Goal: Information Seeking & Learning: Learn about a topic

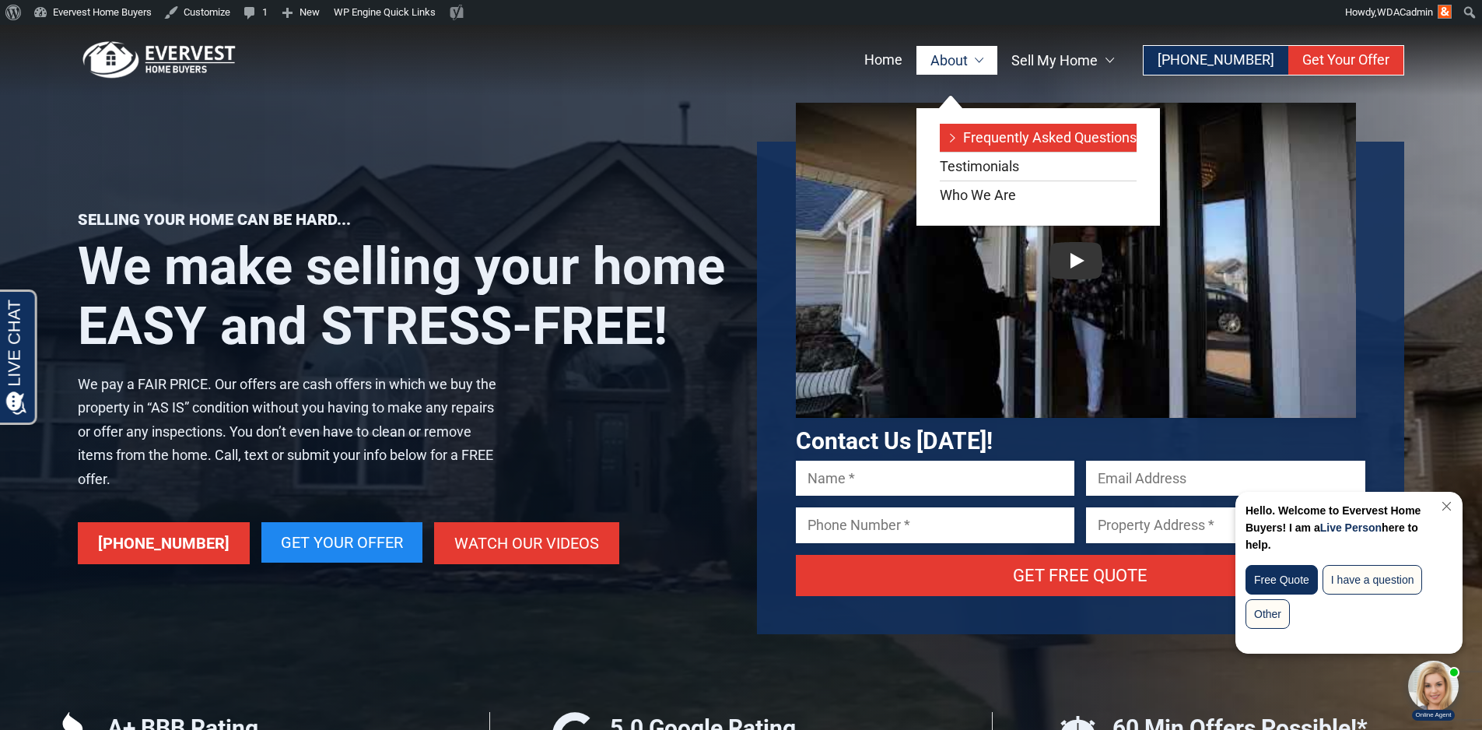
click at [997, 129] on link "Frequently Asked Questions" at bounding box center [1038, 138] width 197 height 28
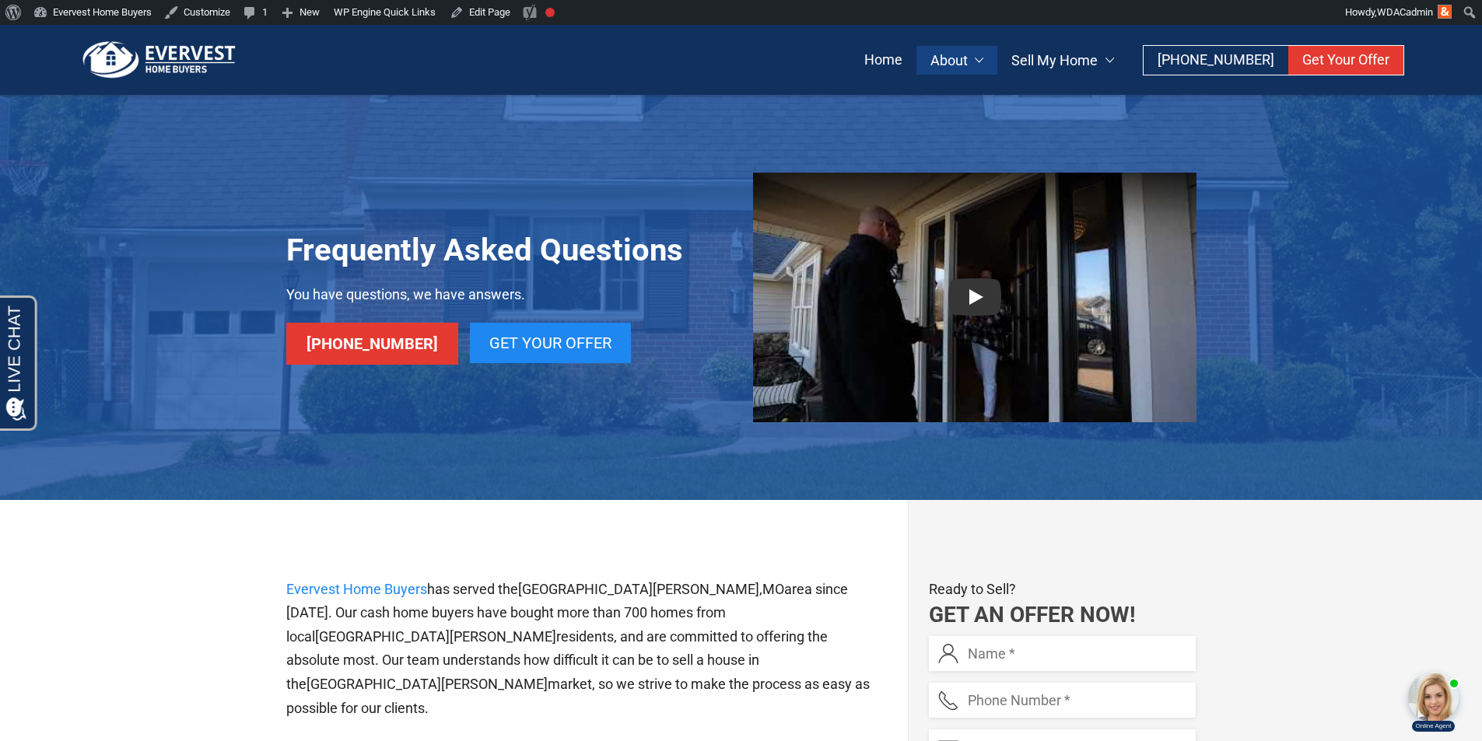
scroll to position [321, 0]
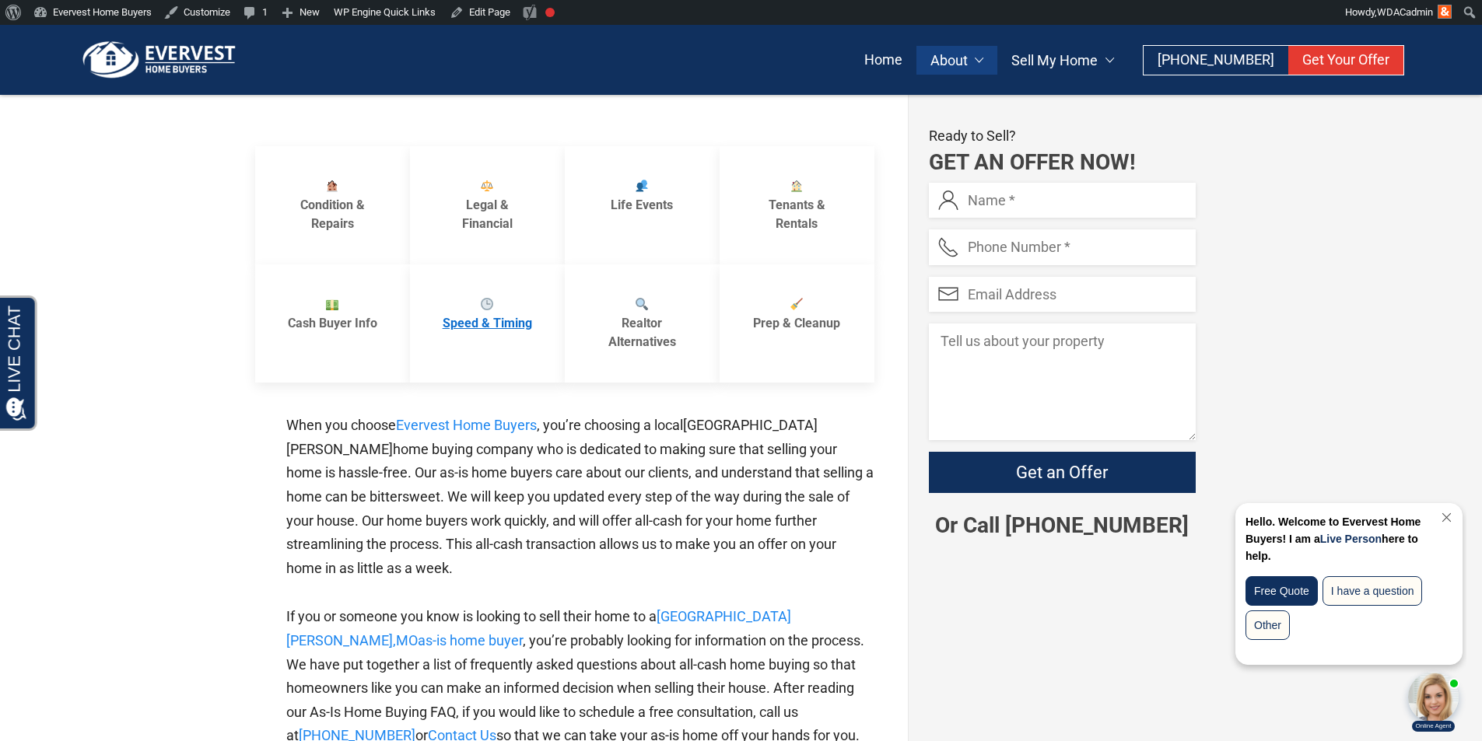
click at [429, 284] on link "Speed & Timing" at bounding box center [487, 324] width 155 height 118
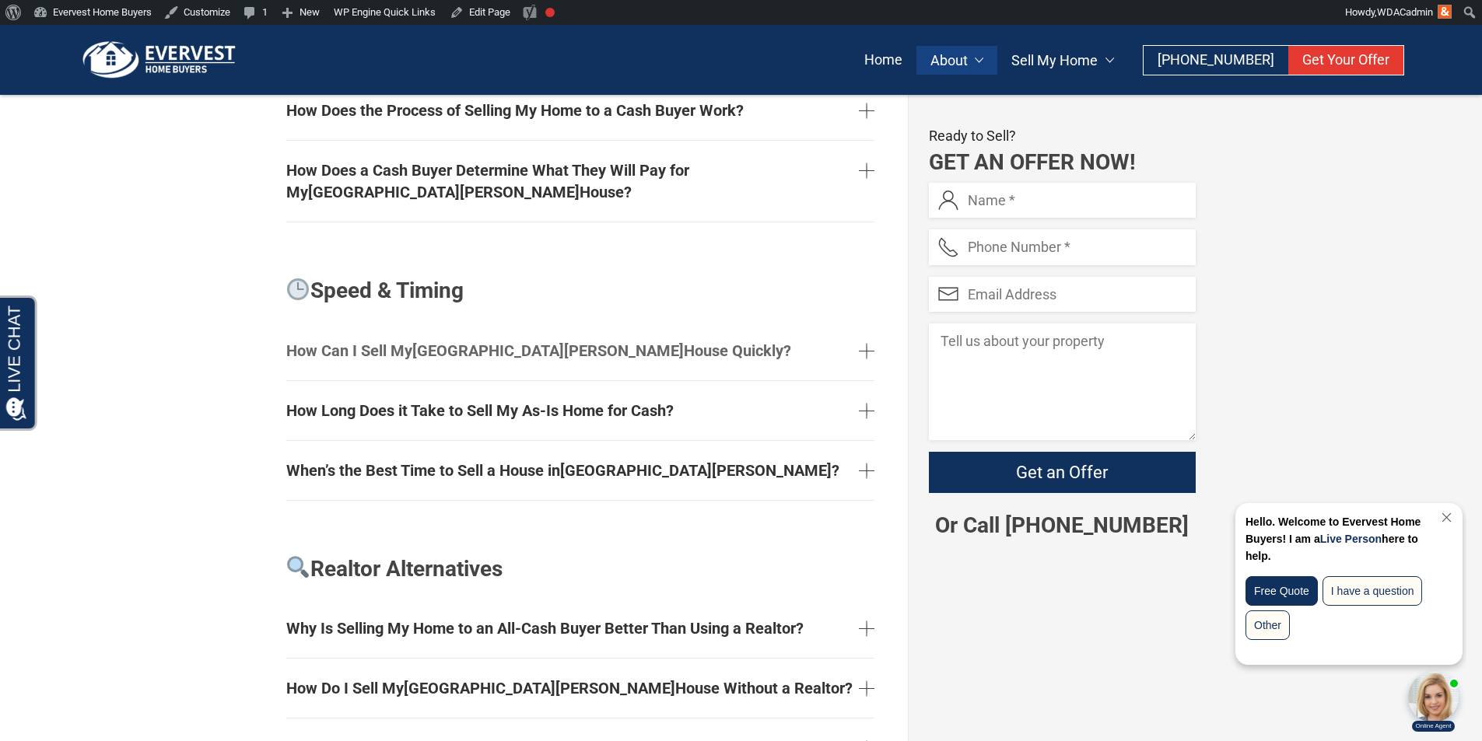
click at [446, 328] on link "How Can I Sell My St. Louis House Quickly?" at bounding box center [580, 351] width 588 height 47
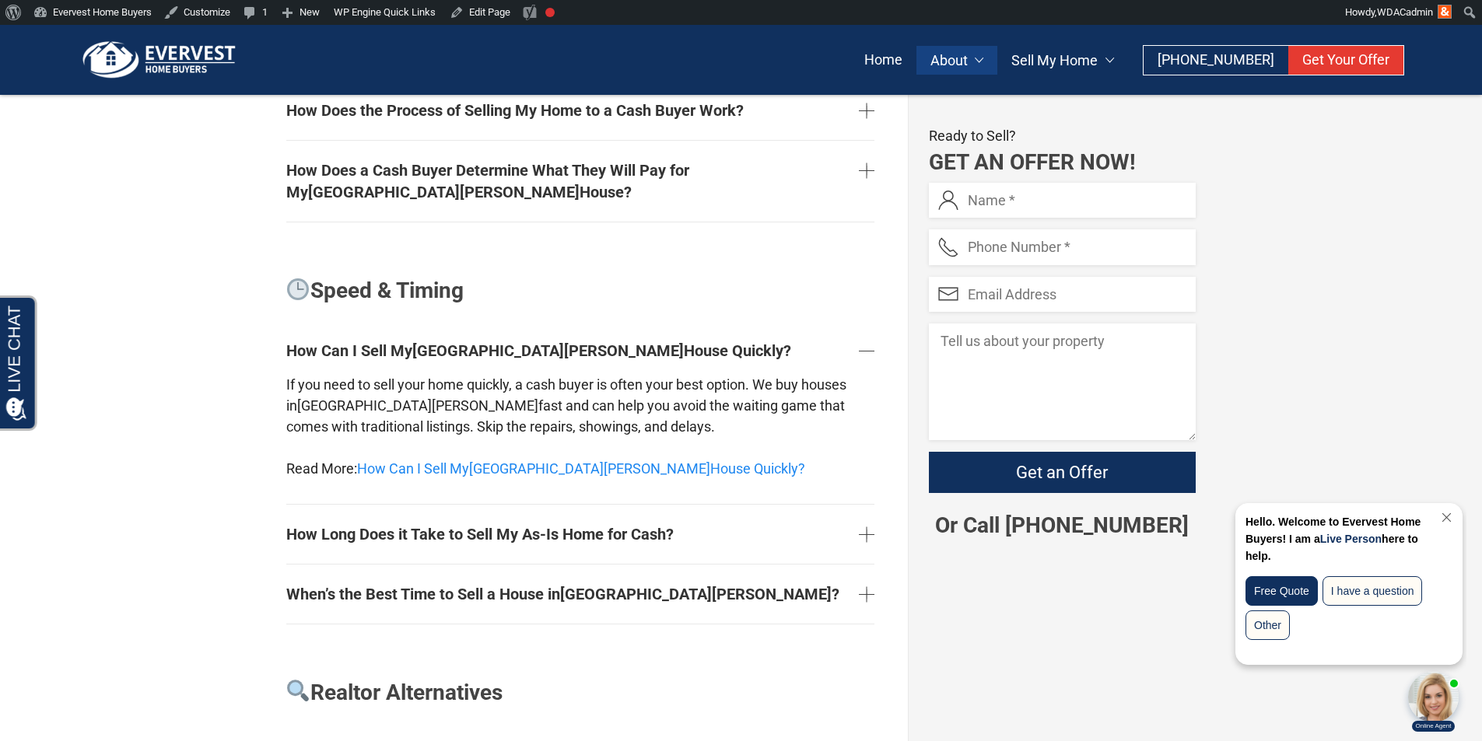
click at [436, 374] on div "If you need to sell your home quickly, a cash buyer is often your best option. …" at bounding box center [580, 436] width 588 height 124
click at [436, 461] on link "How Can I Sell My St. Louis House Quickly?" at bounding box center [581, 469] width 448 height 16
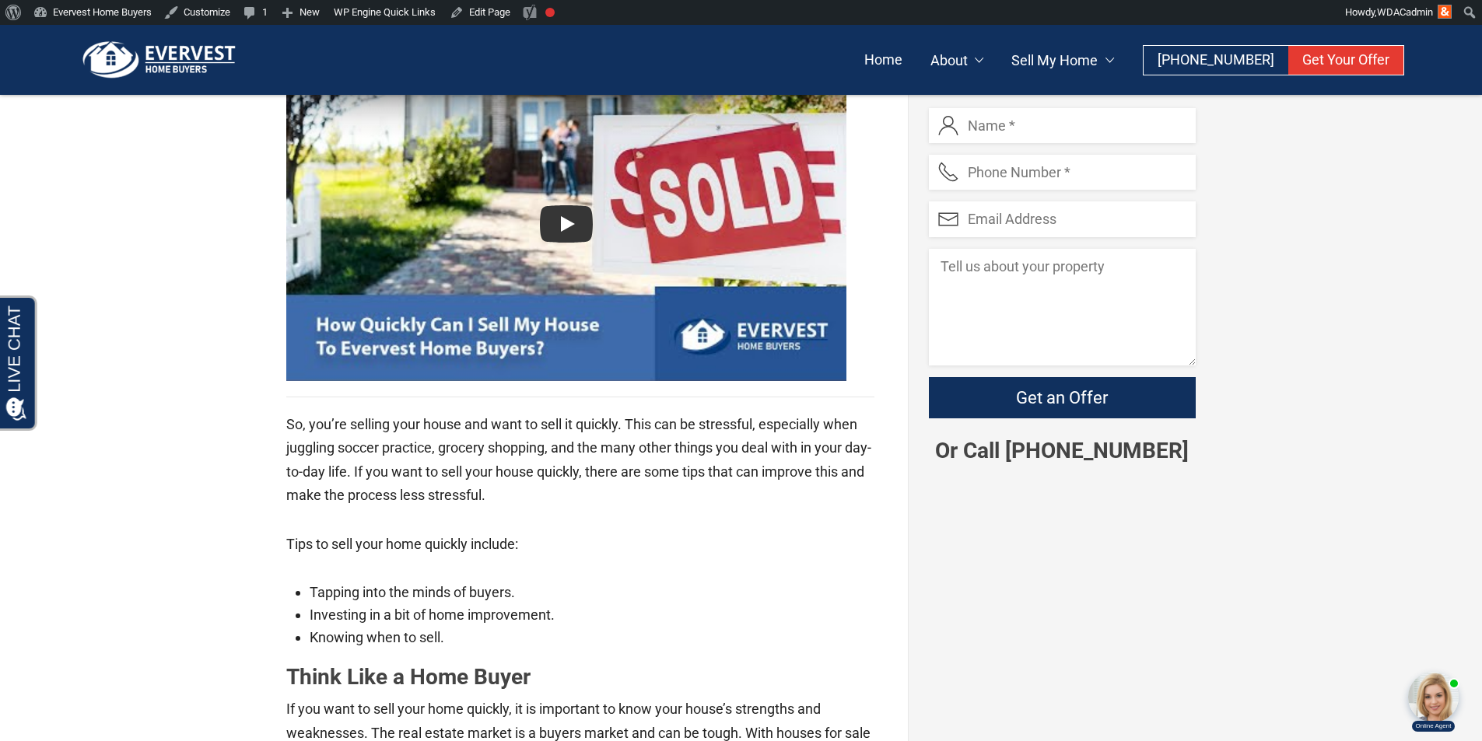
scroll to position [545, 0]
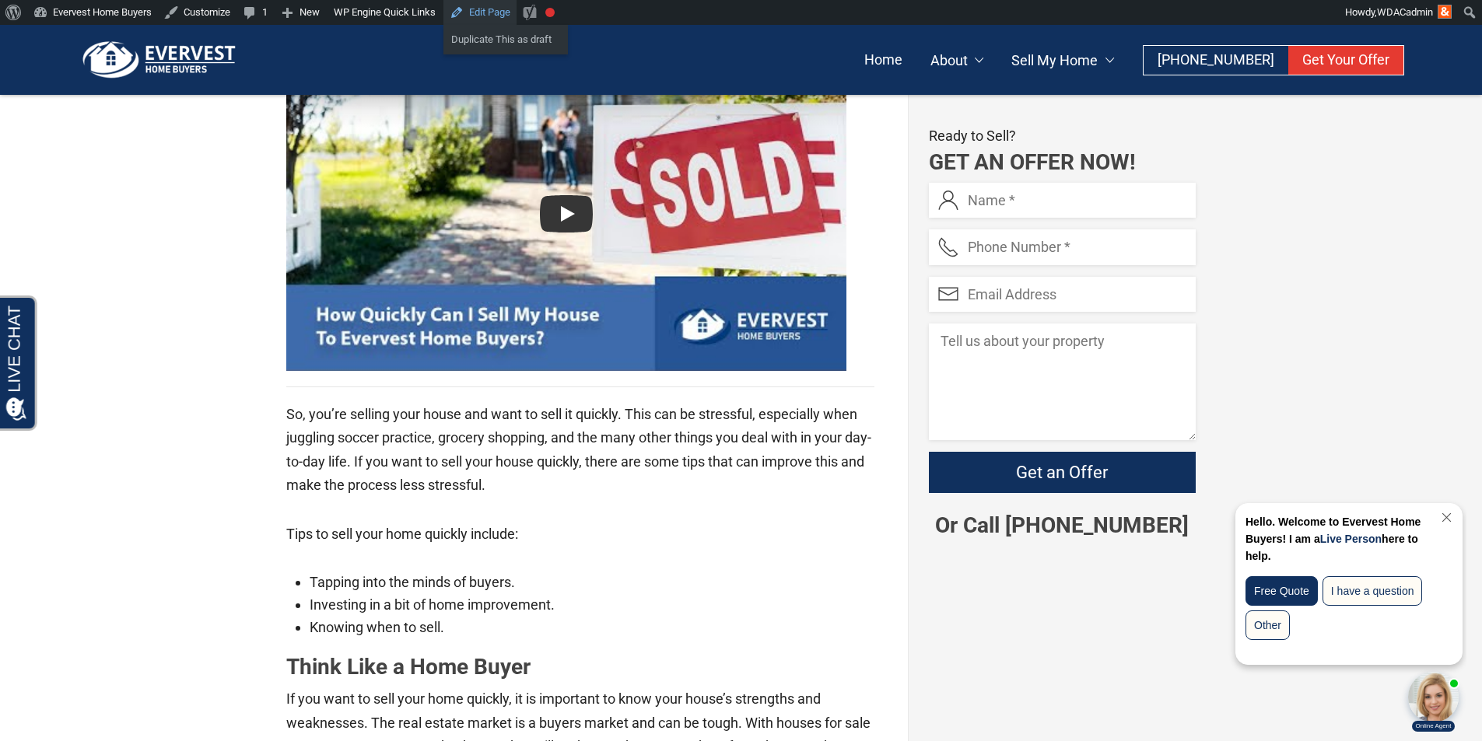
click at [478, 20] on link "Edit Page" at bounding box center [479, 12] width 73 height 25
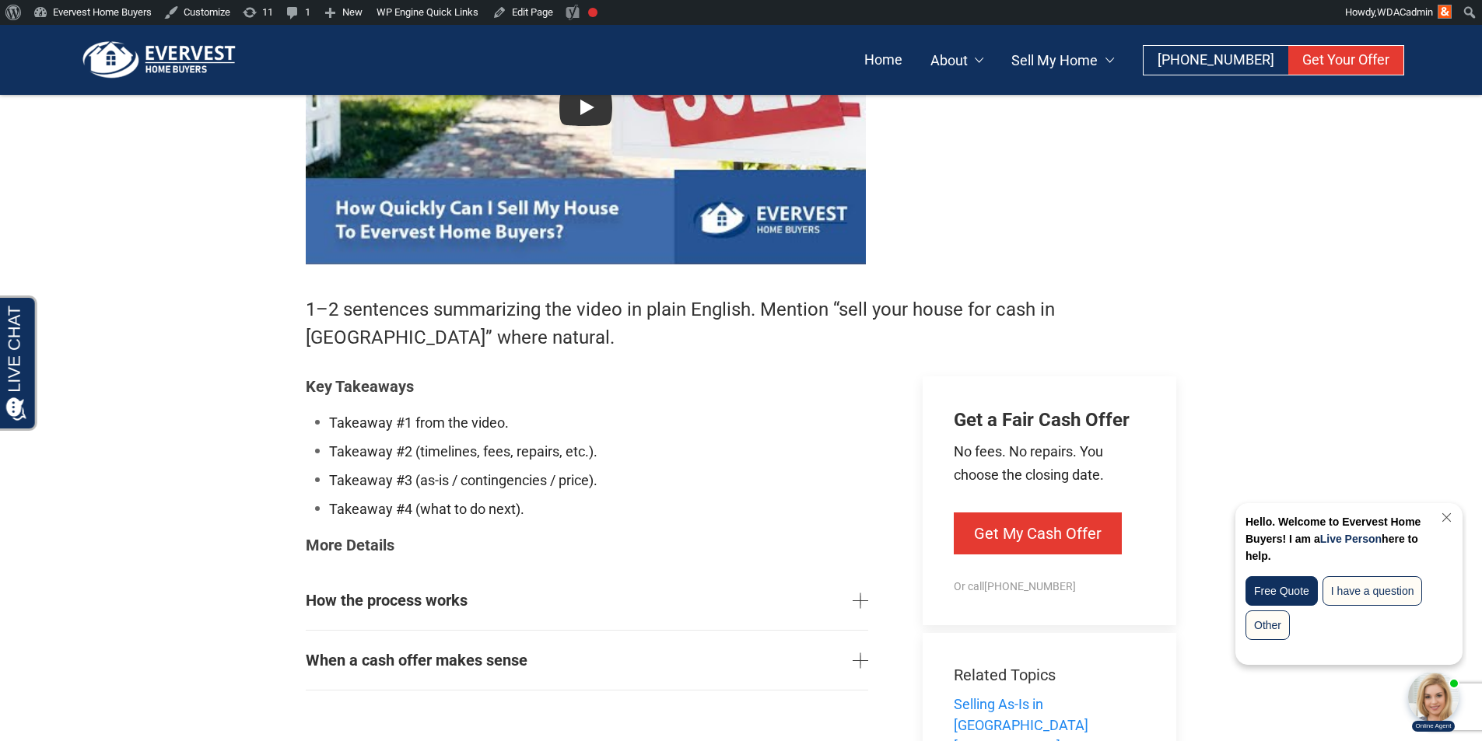
scroll to position [700, 0]
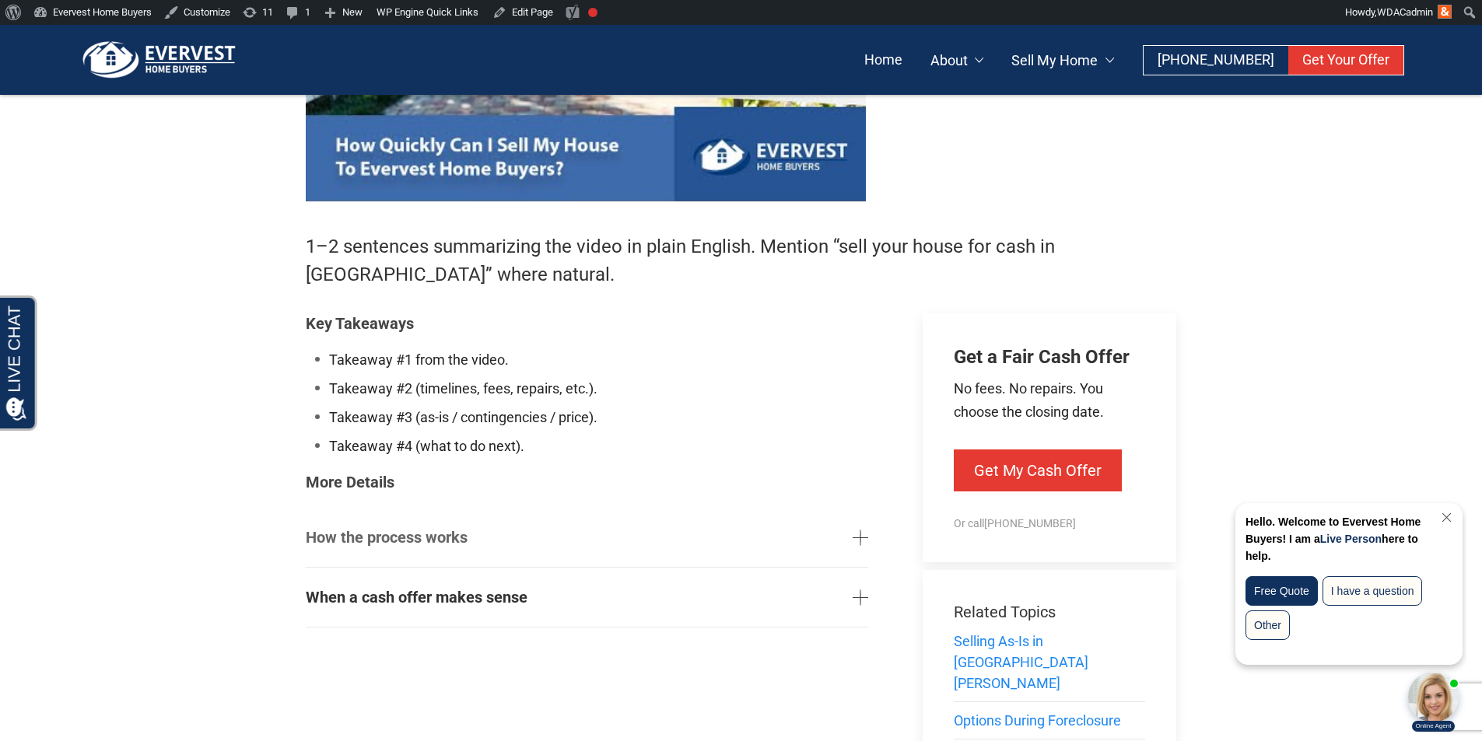
click at [853, 535] on link "How the process works" at bounding box center [587, 537] width 562 height 47
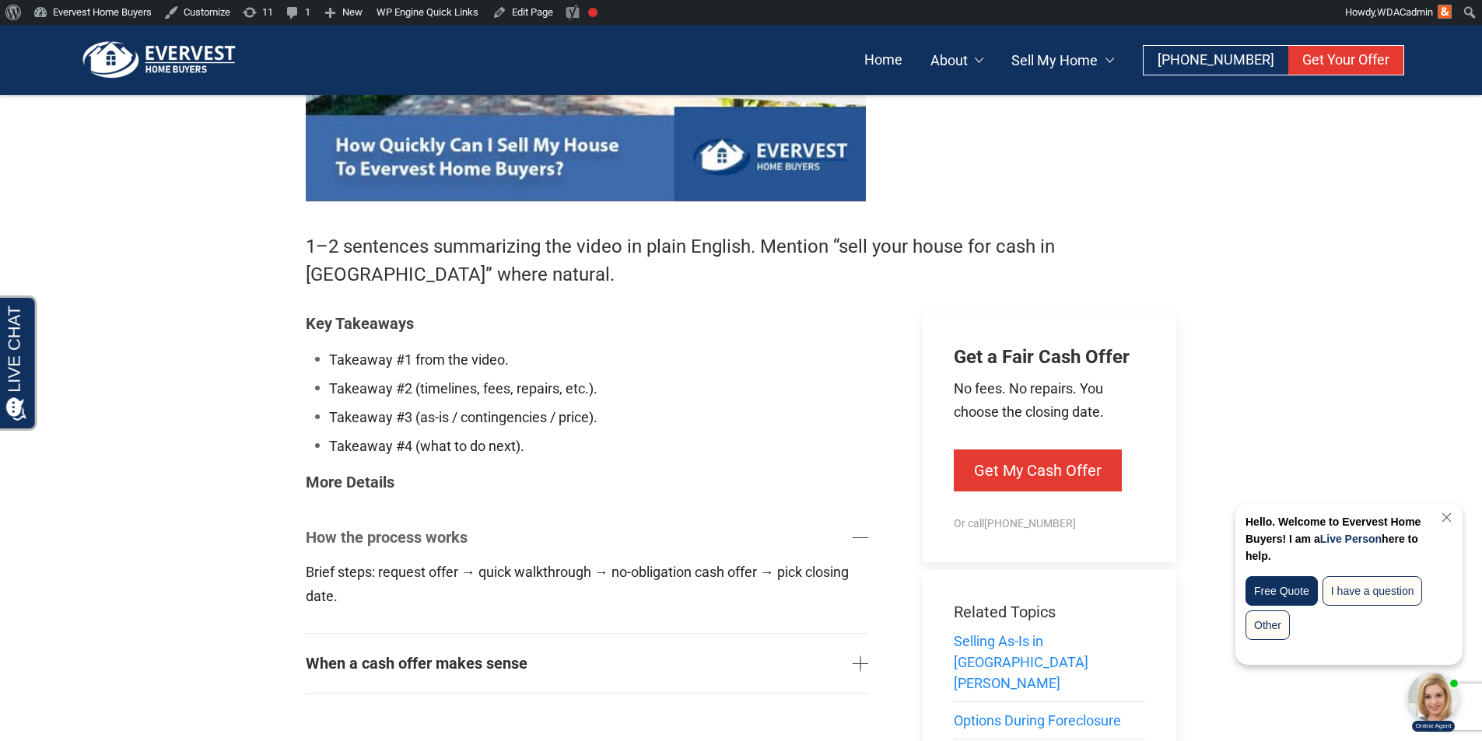
click at [853, 535] on link "How the process works" at bounding box center [587, 537] width 562 height 47
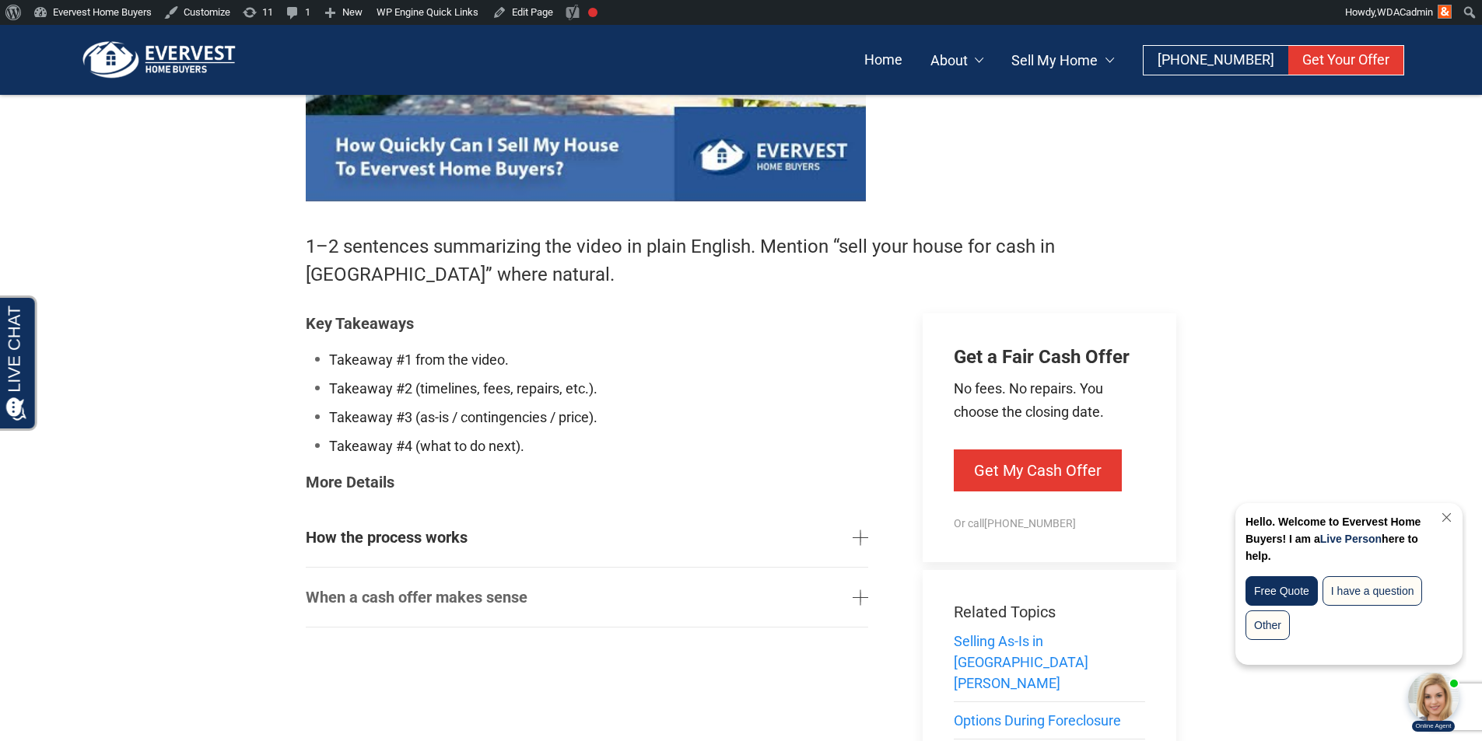
click at [843, 595] on link "When a cash offer makes sense" at bounding box center [587, 597] width 562 height 47
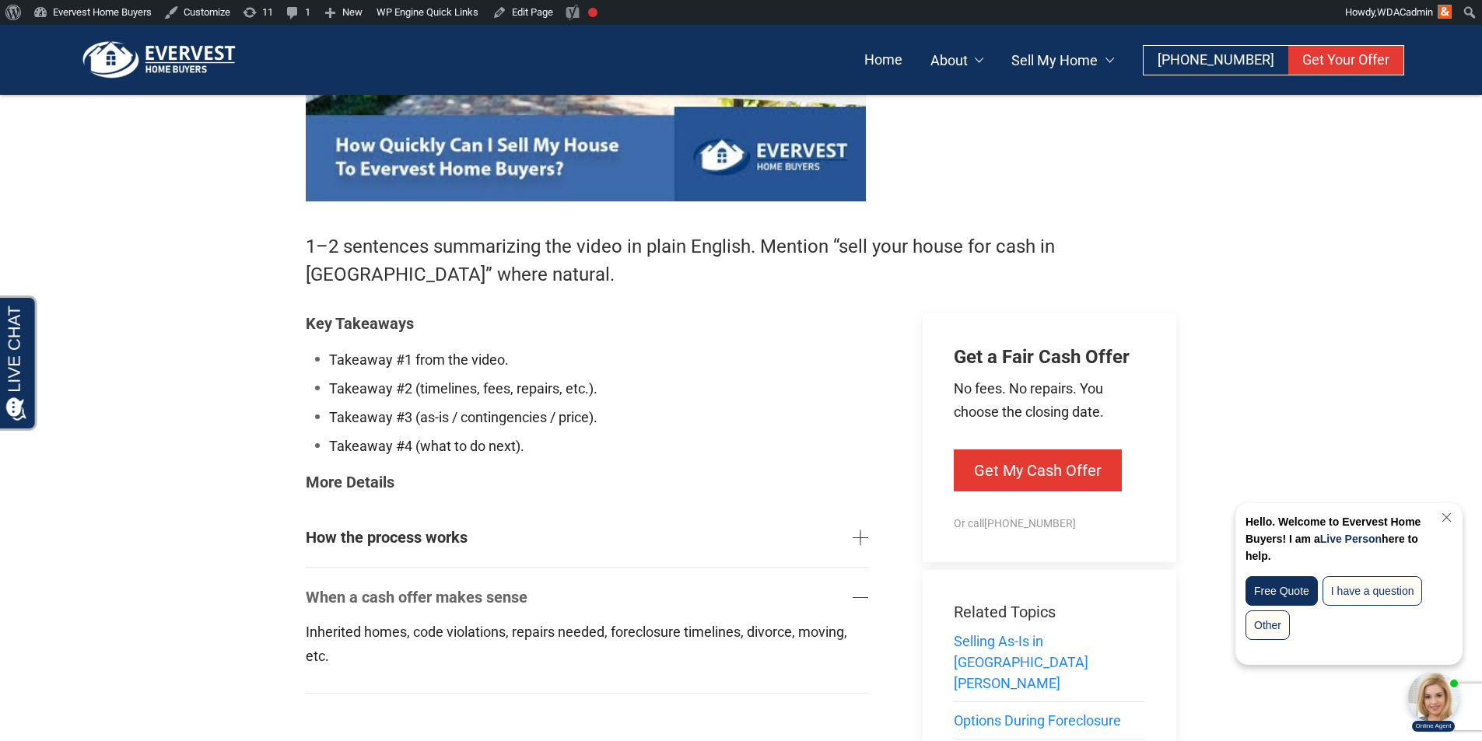
click at [843, 595] on link "When a cash offer makes sense" at bounding box center [587, 597] width 562 height 47
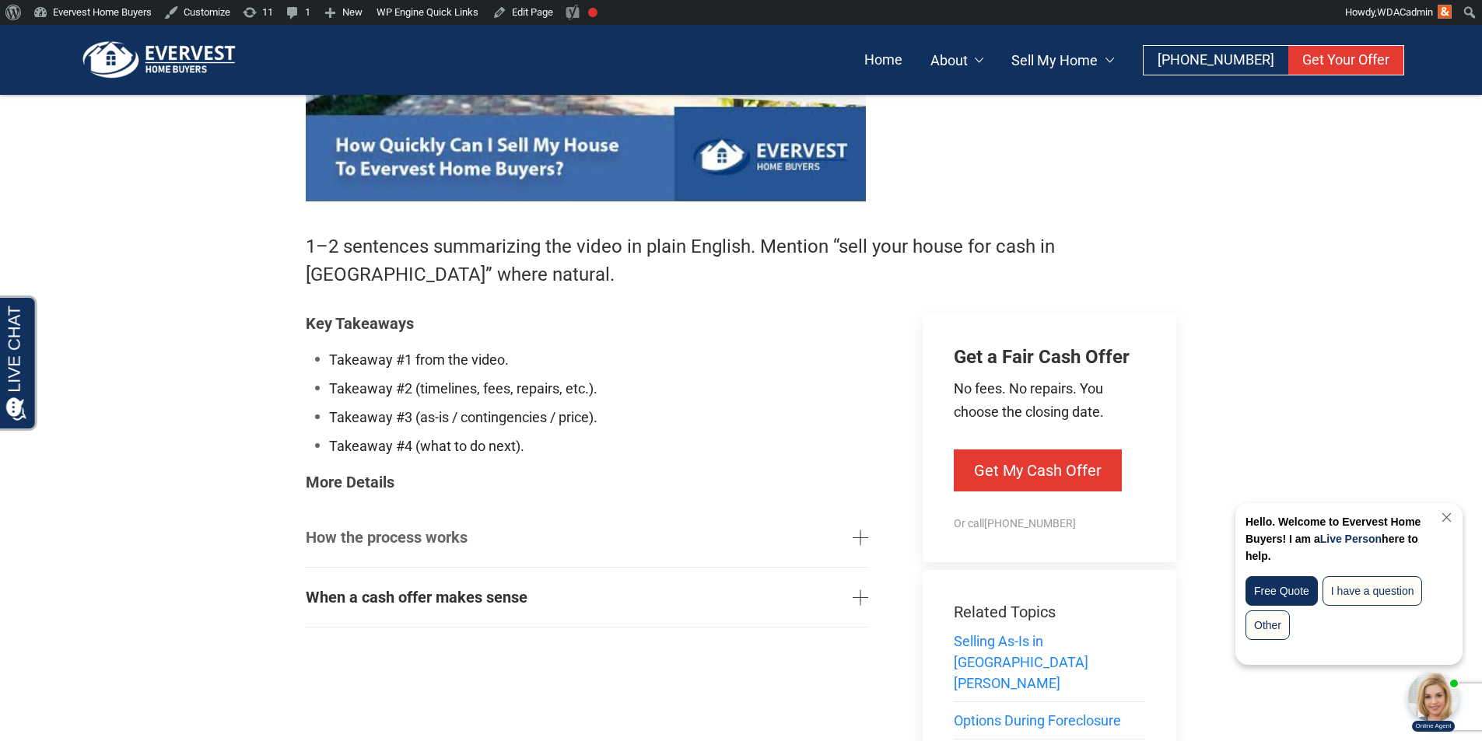
click at [682, 544] on link "How the process works" at bounding box center [587, 537] width 562 height 47
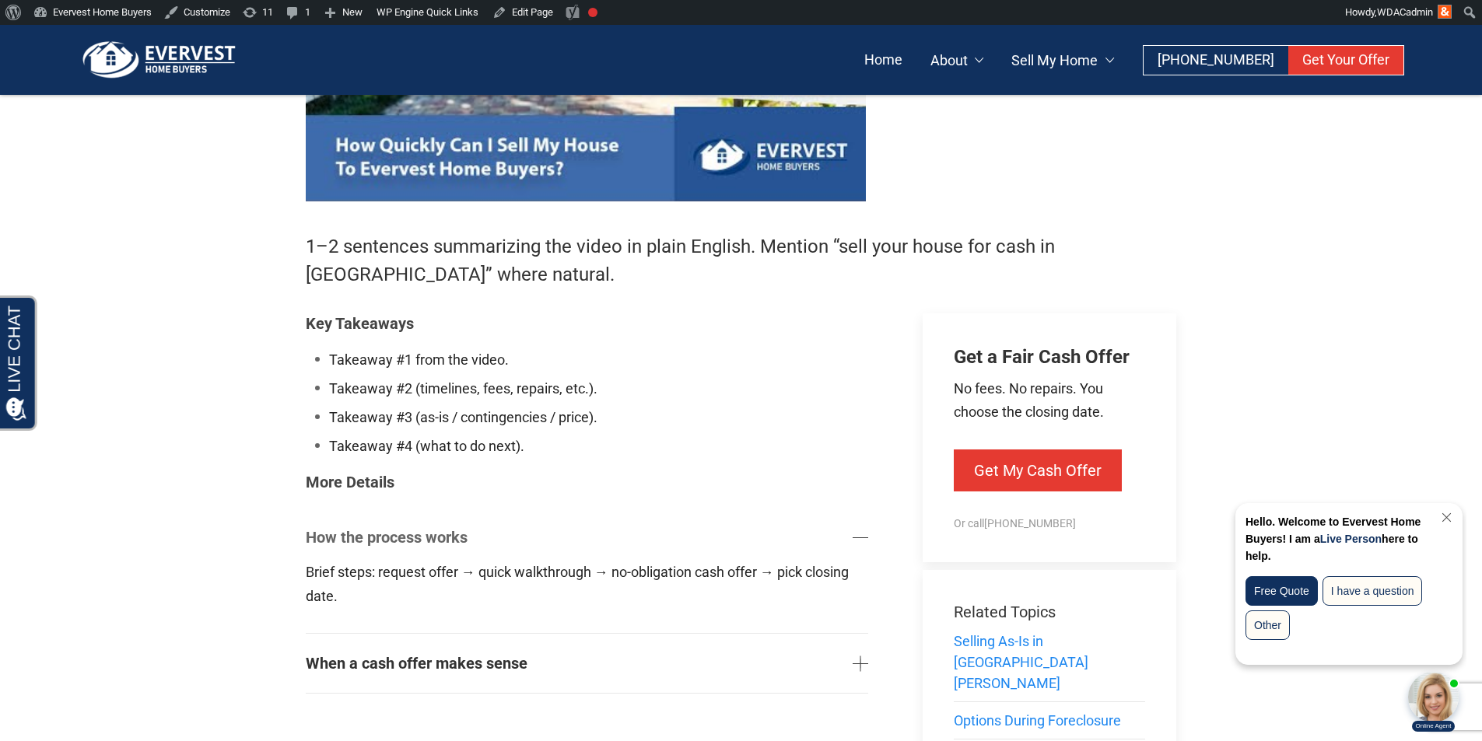
click at [682, 544] on link "How the process works" at bounding box center [587, 537] width 562 height 47
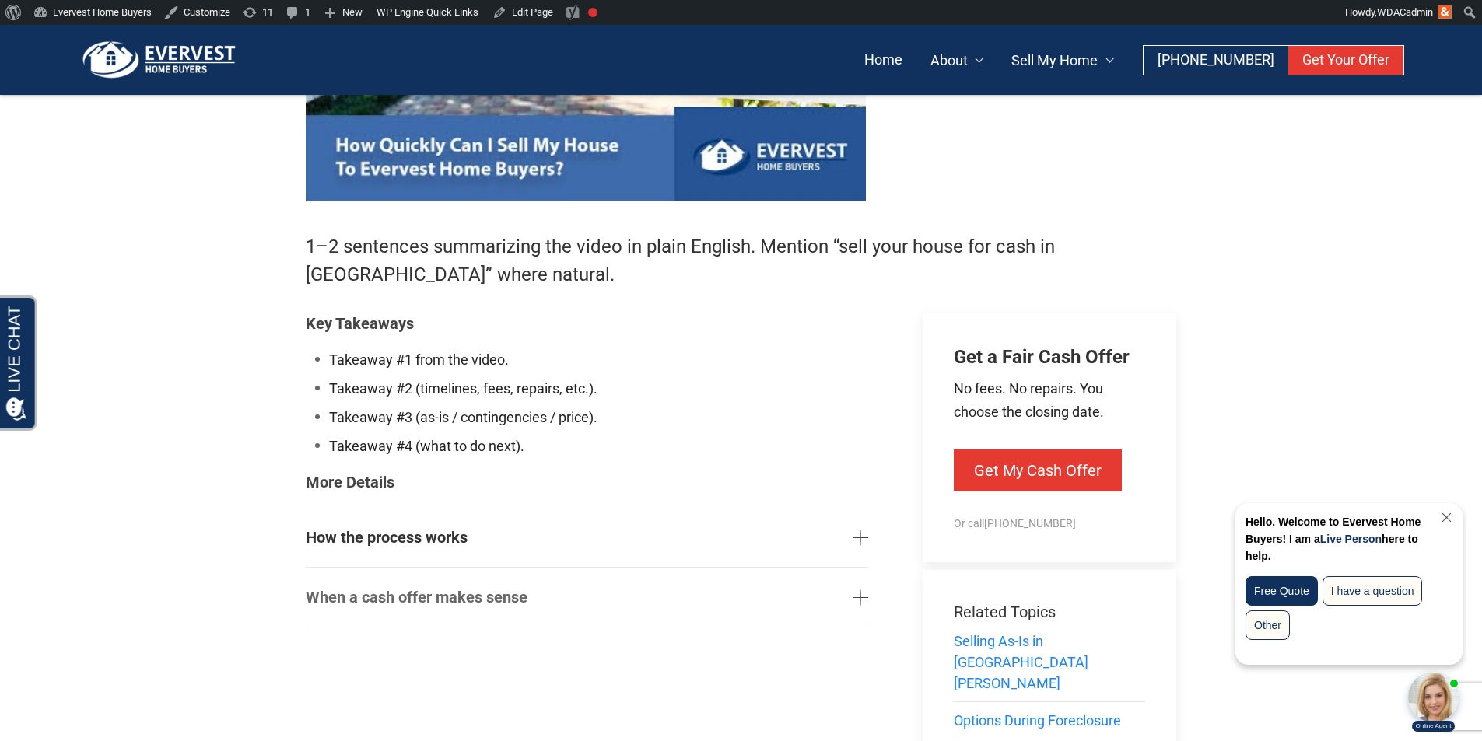
click at [675, 597] on link "When a cash offer makes sense" at bounding box center [587, 597] width 562 height 47
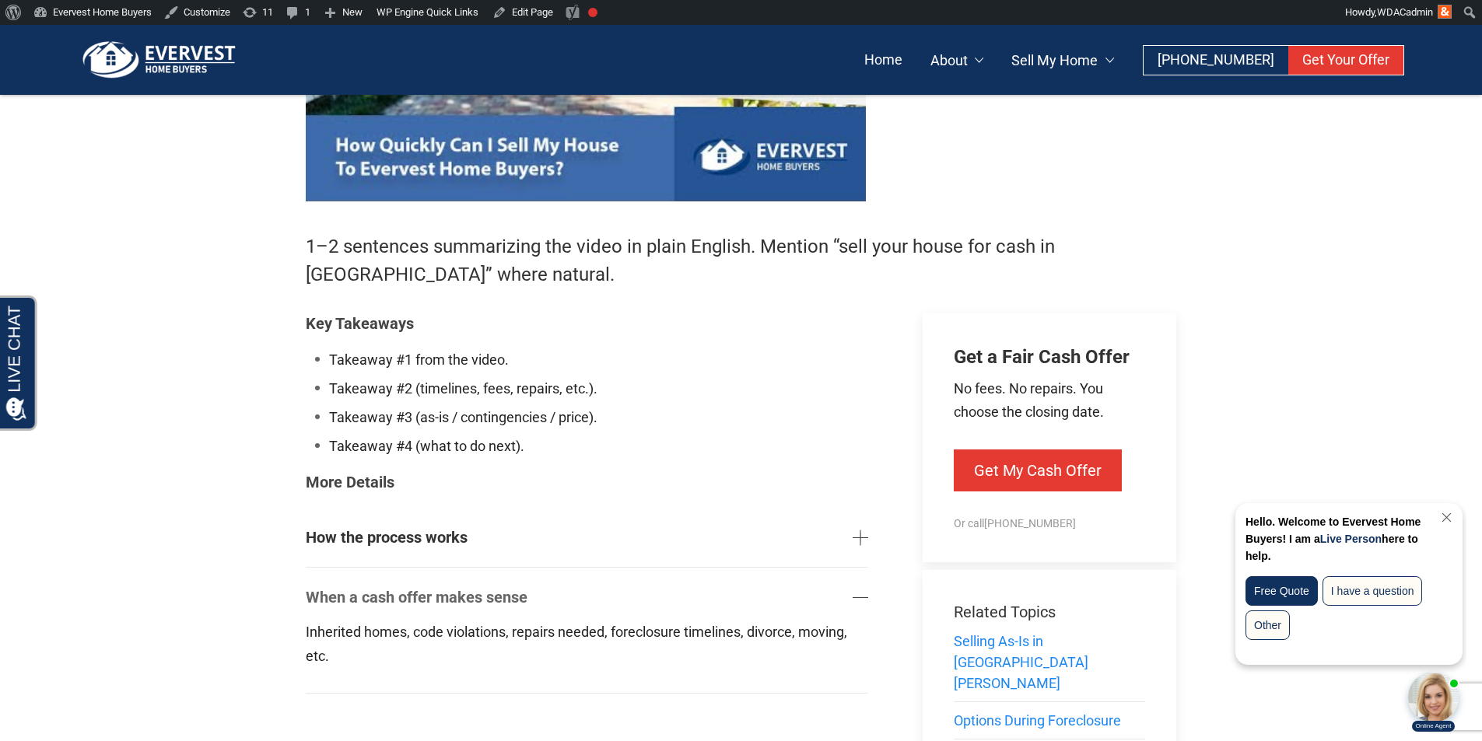
click at [675, 597] on link "When a cash offer makes sense" at bounding box center [587, 597] width 562 height 47
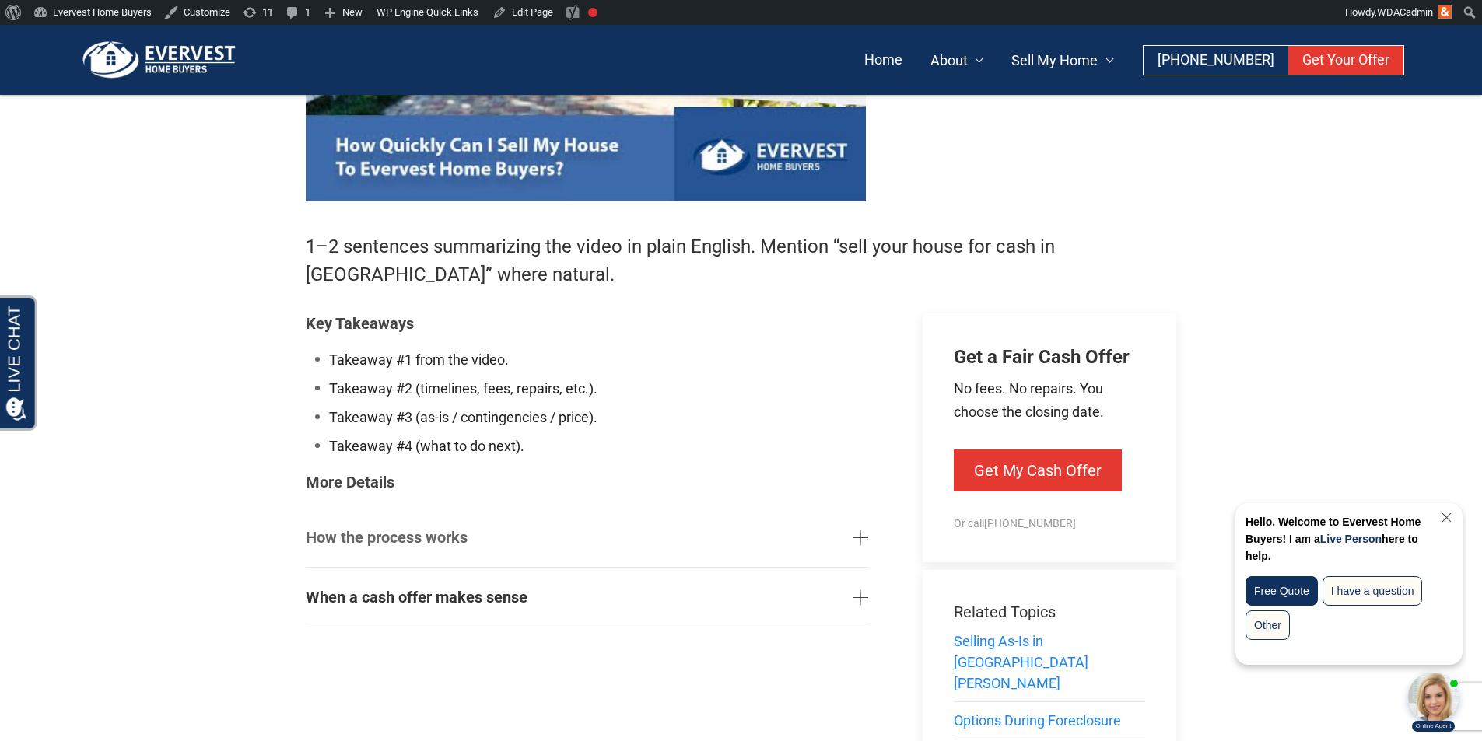
click at [629, 545] on link "How the process works" at bounding box center [587, 537] width 562 height 47
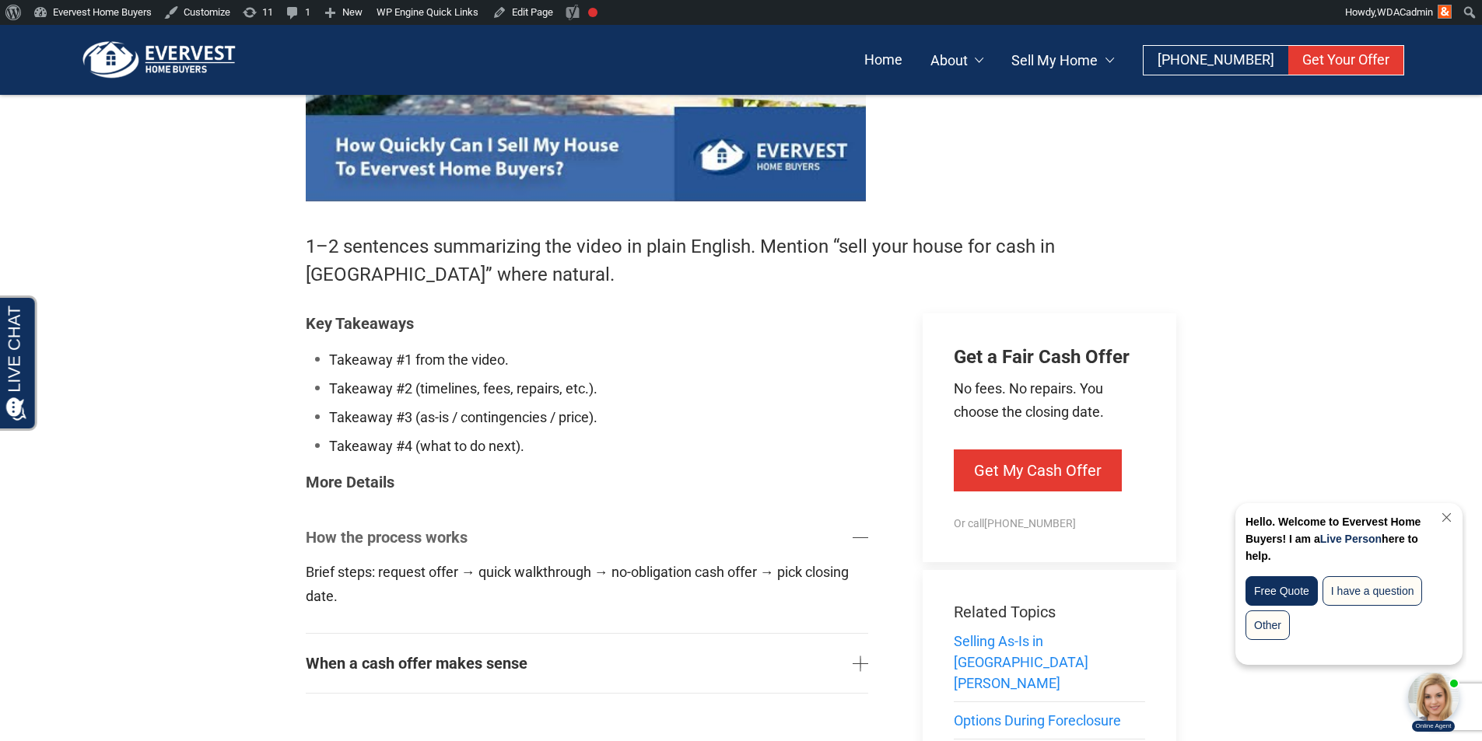
click at [629, 545] on link "How the process works" at bounding box center [587, 537] width 562 height 47
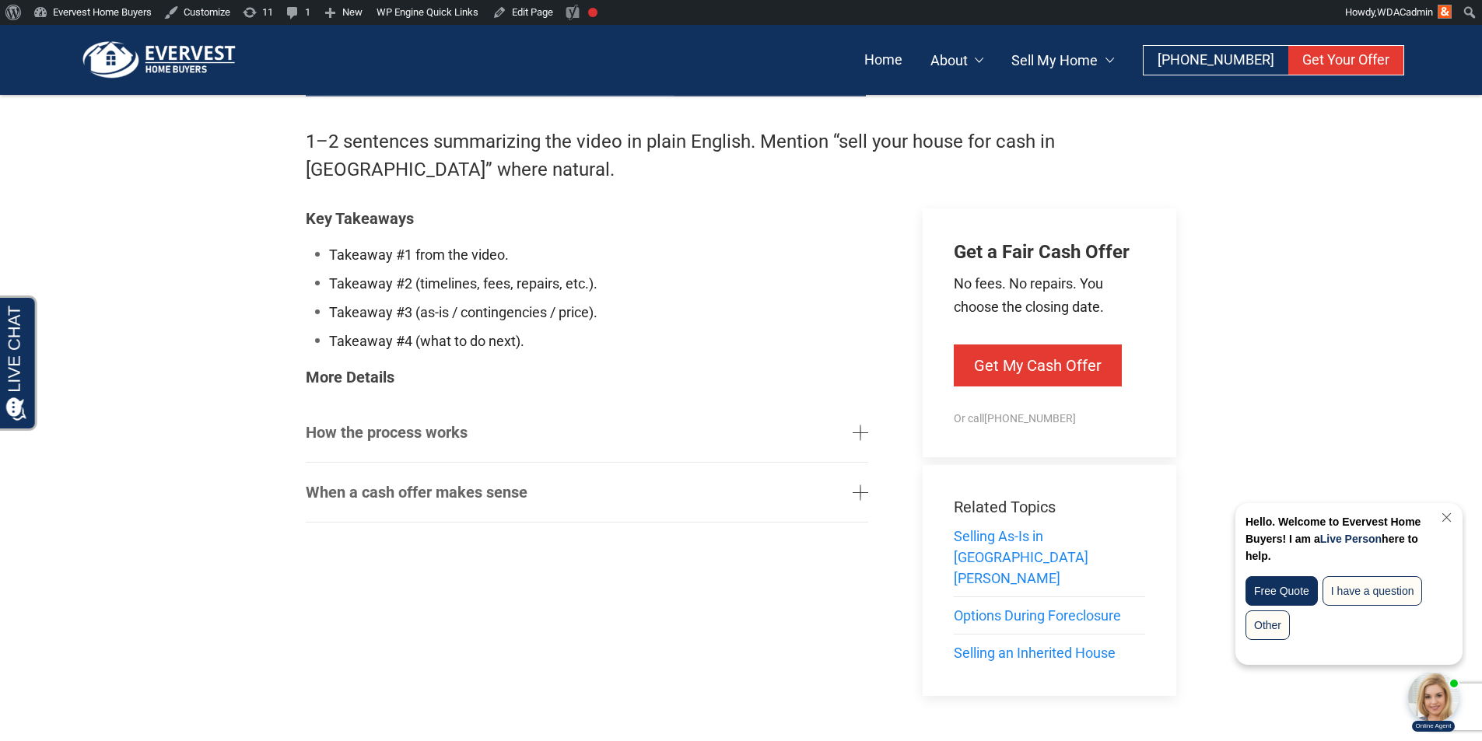
scroll to position [1323, 0]
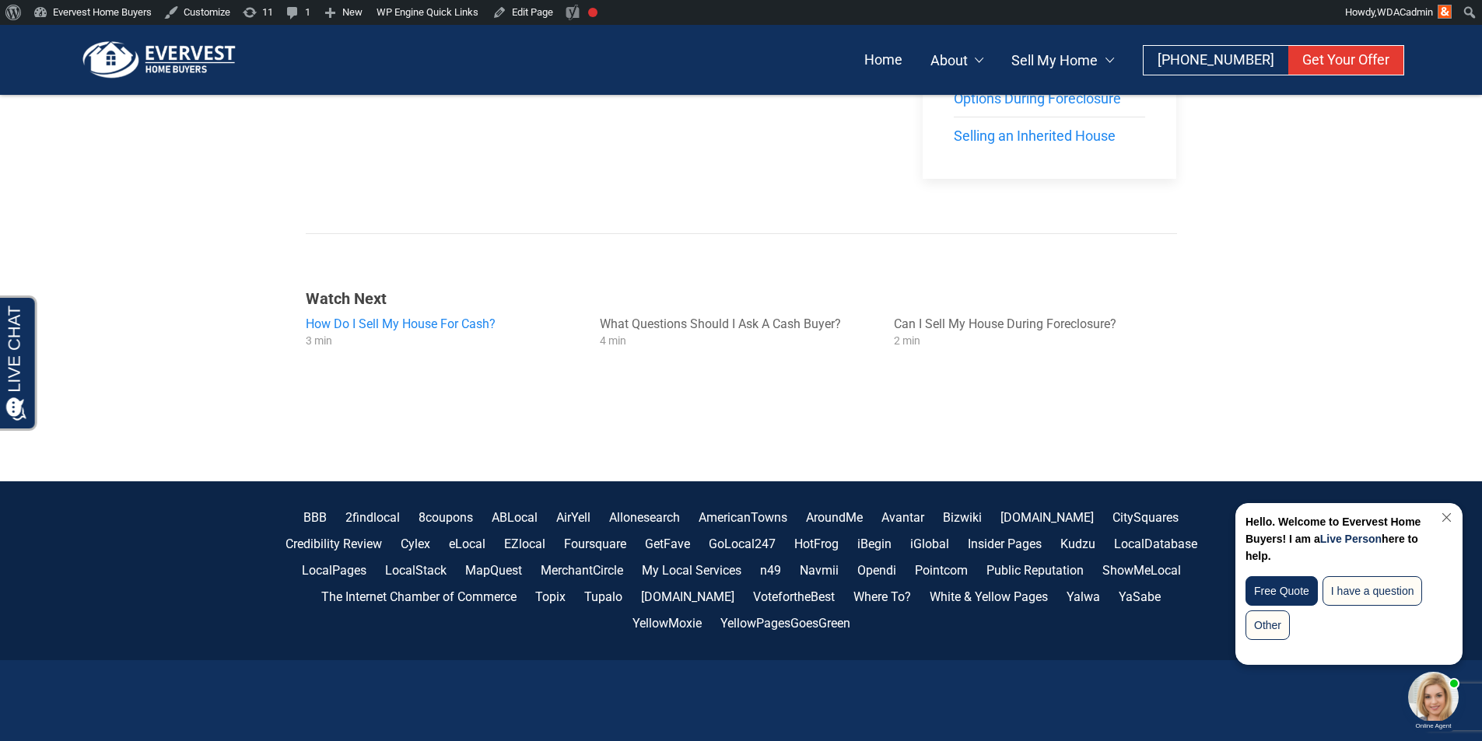
click at [395, 317] on span "How Do I Sell My House For Cash?" at bounding box center [401, 324] width 190 height 15
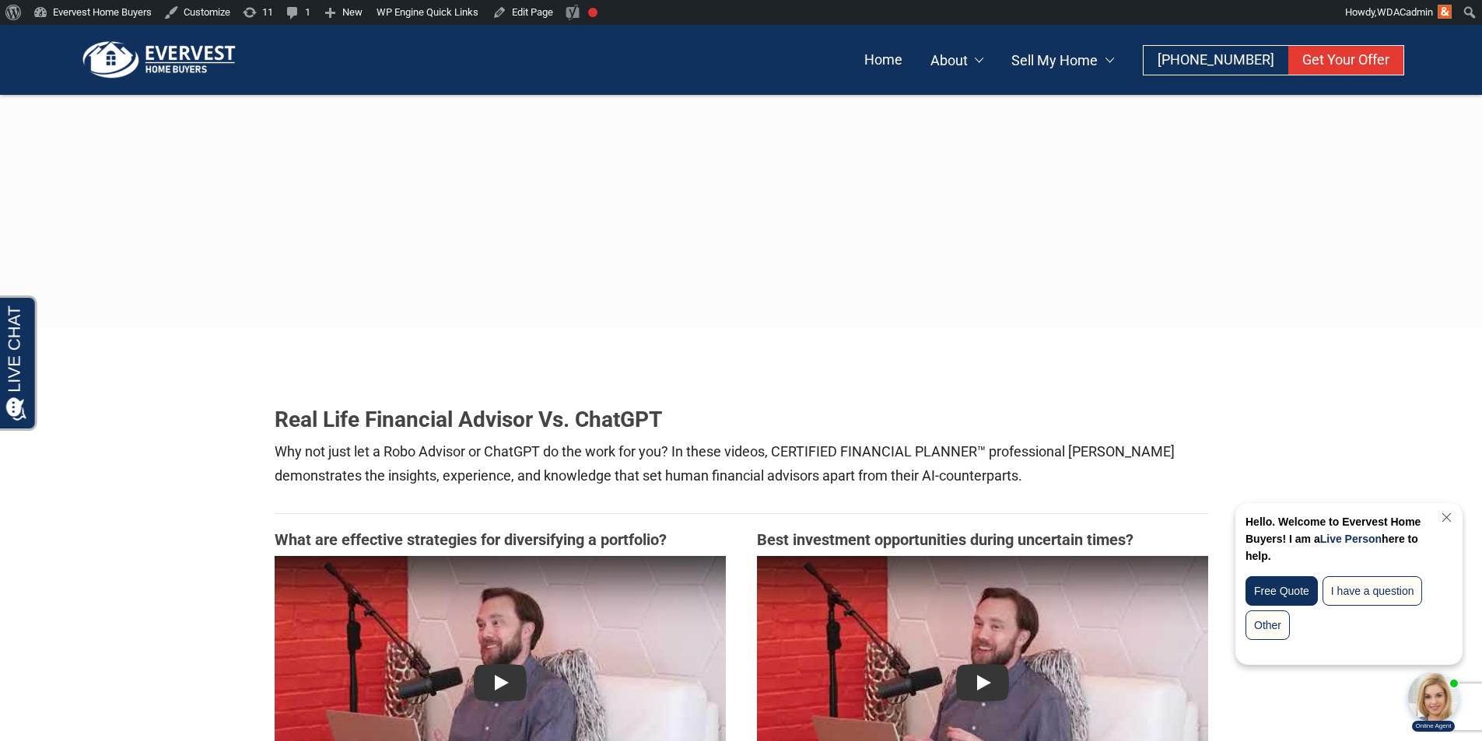
click at [778, 263] on div at bounding box center [741, 211] width 1482 height 233
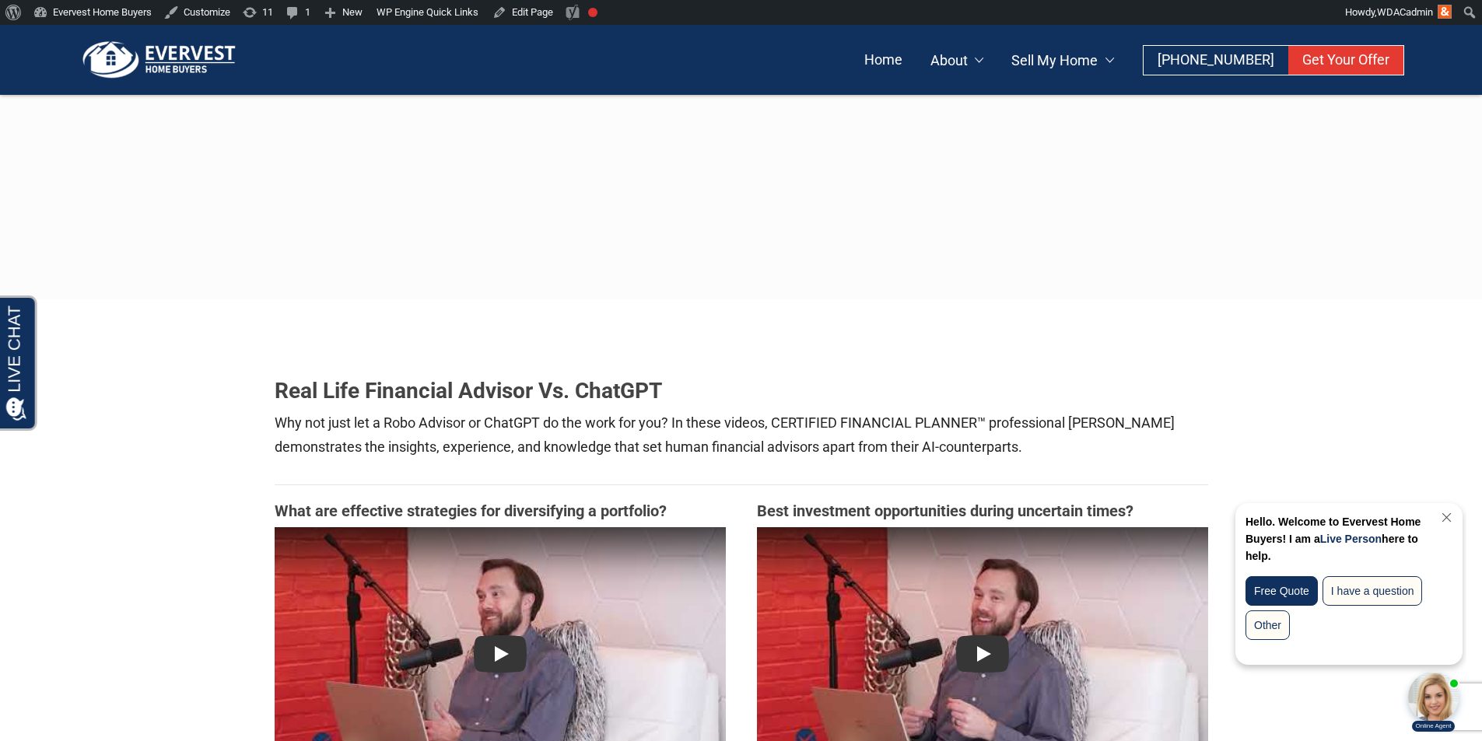
scroll to position [467, 0]
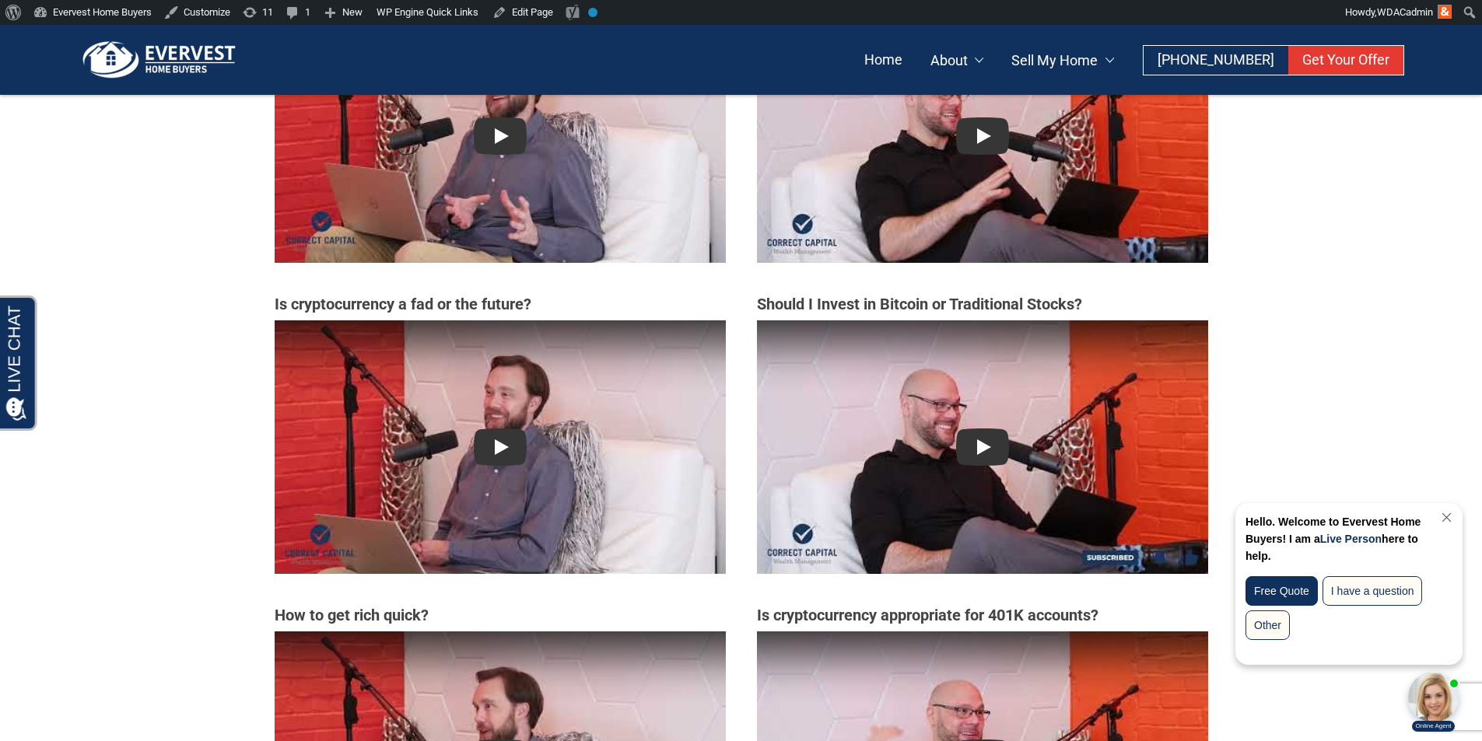
scroll to position [545, 0]
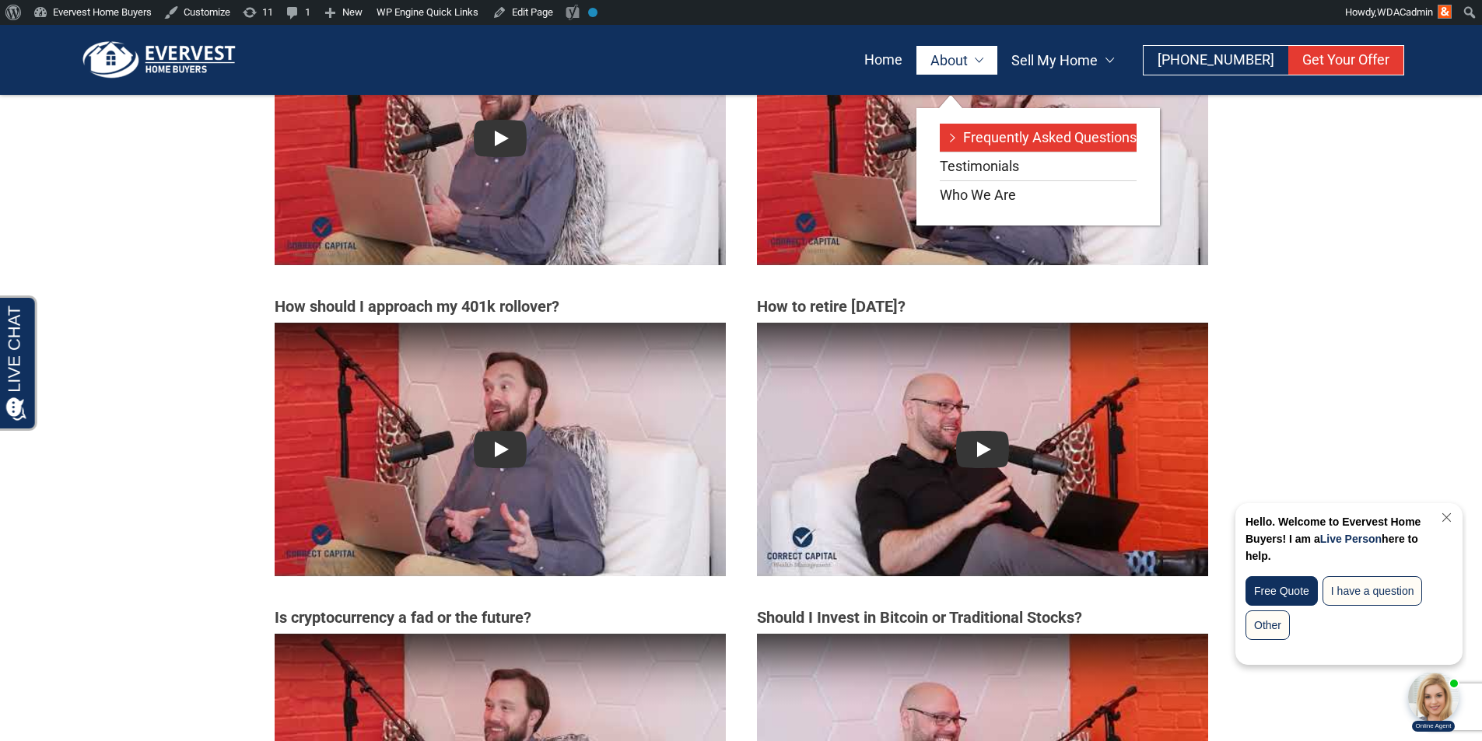
click at [995, 136] on link "Frequently Asked Questions" at bounding box center [1038, 138] width 197 height 28
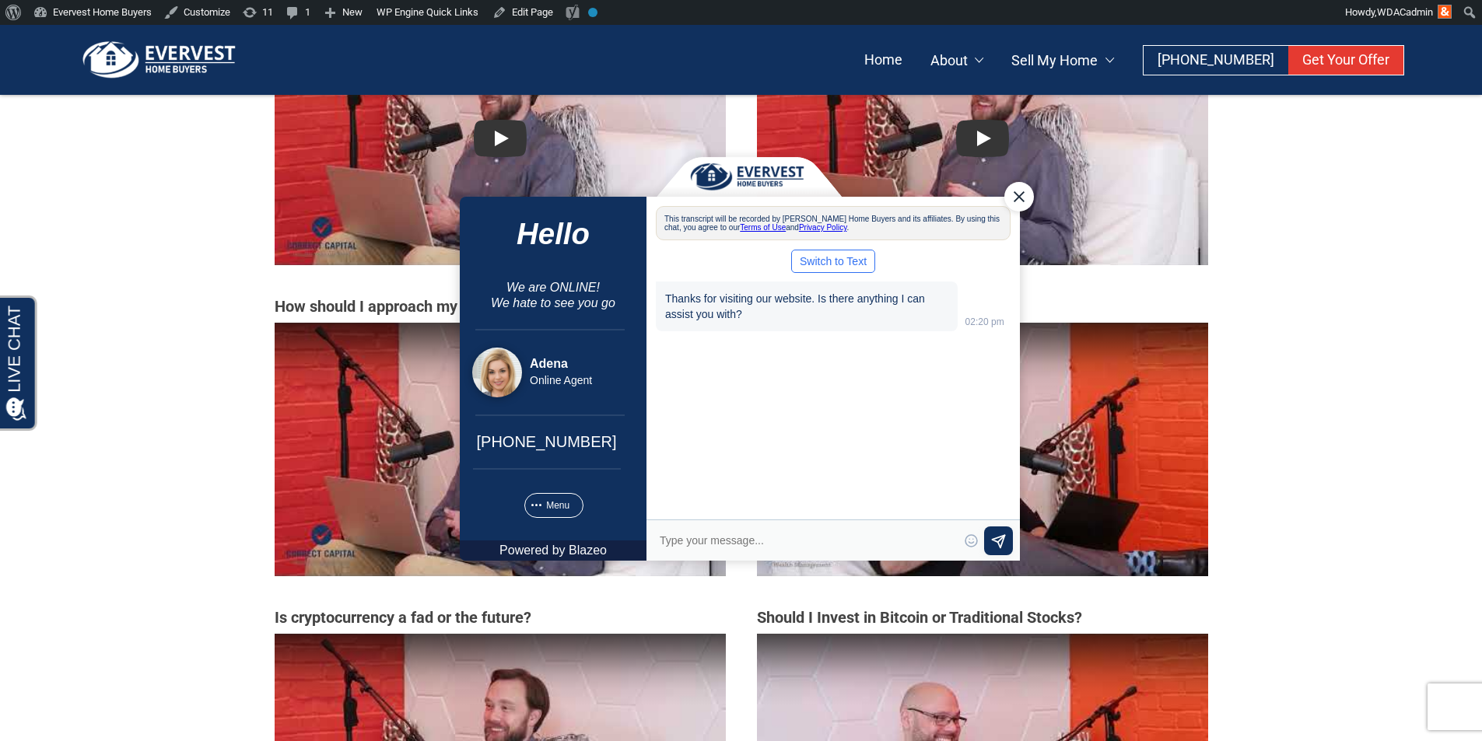
scroll to position [0, 0]
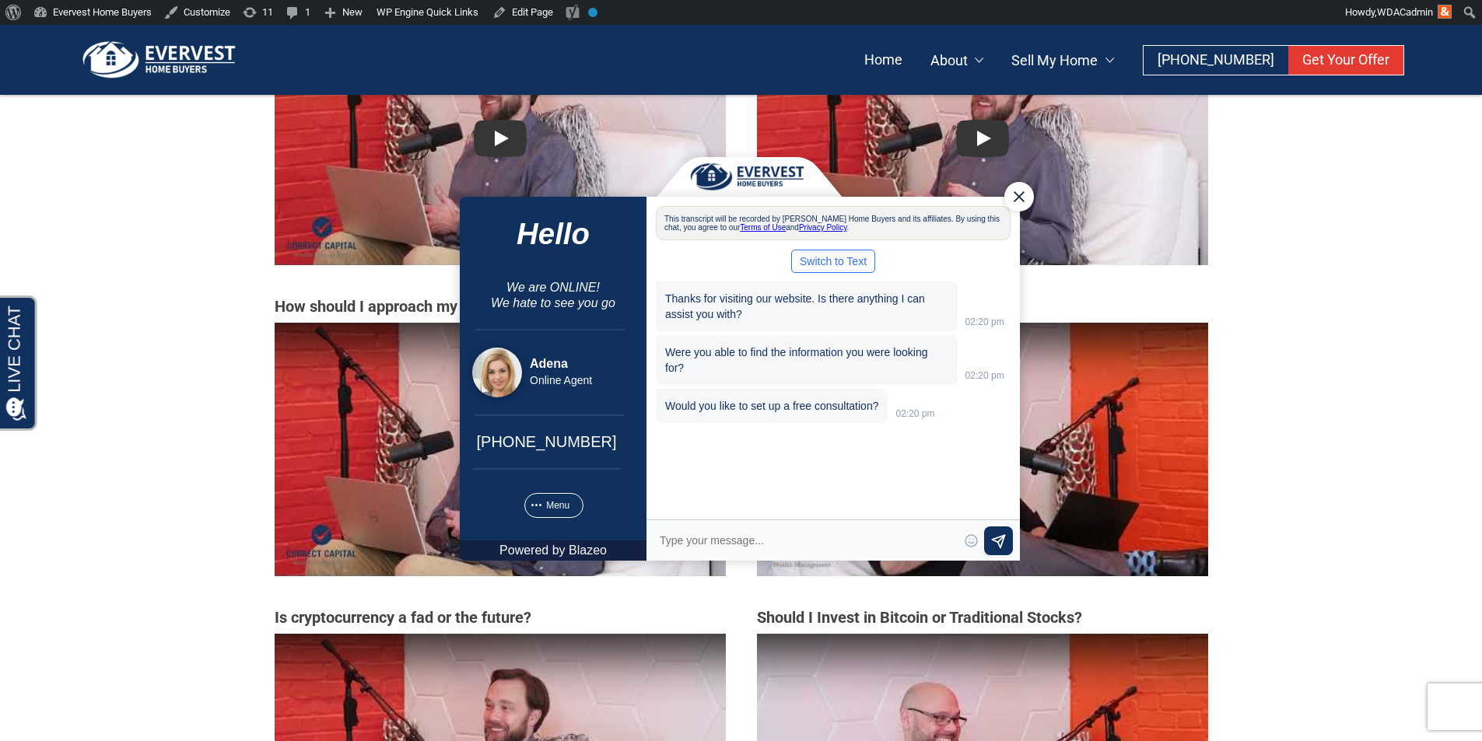
drag, startPoint x: 1018, startPoint y: 197, endPoint x: 1496, endPoint y: 355, distance: 503.1
click at [1018, 197] on div "Close Chat" at bounding box center [1019, 196] width 30 height 30
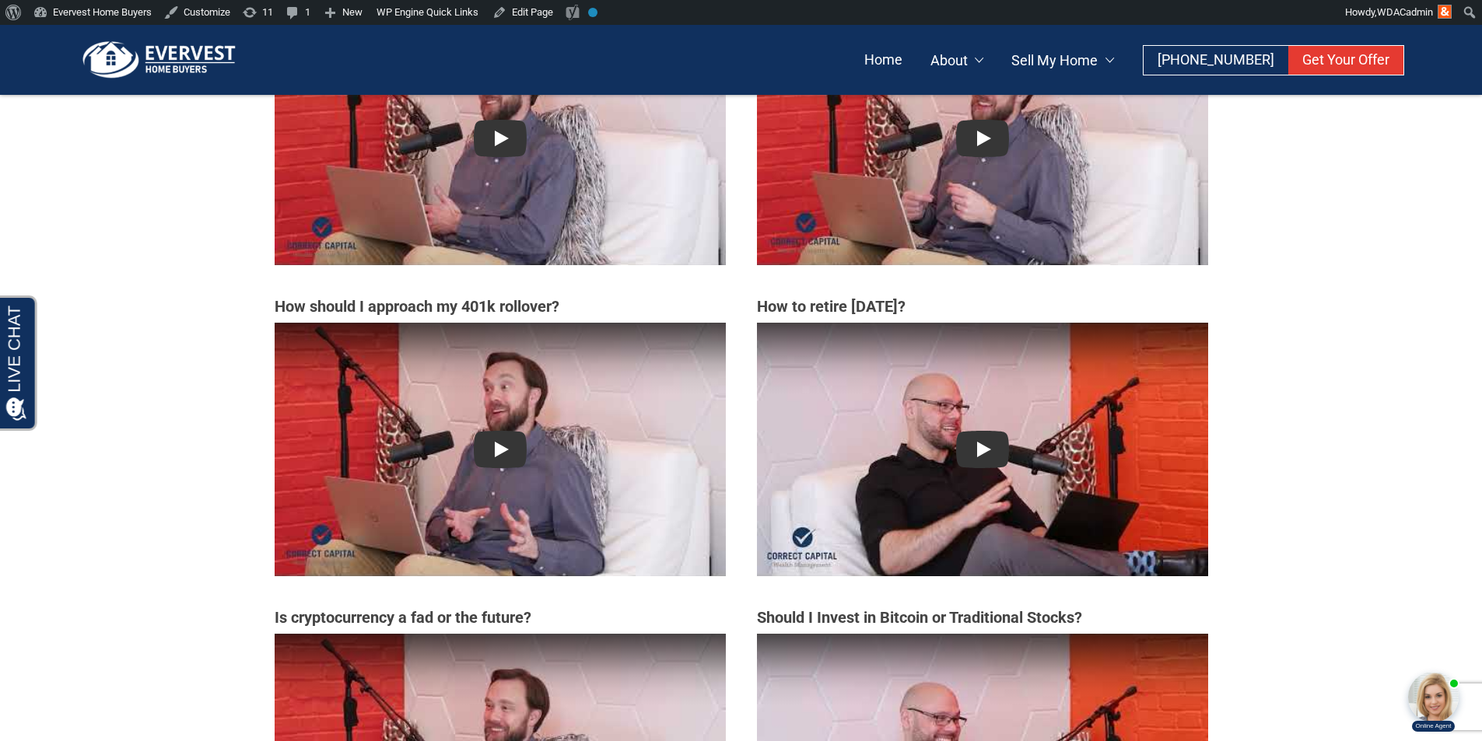
click at [1333, 251] on section "Real Life Financial Advisor Vs. ChatGPT Why not just let a Robo Advisor or Chat…" at bounding box center [741, 750] width 1482 height 1933
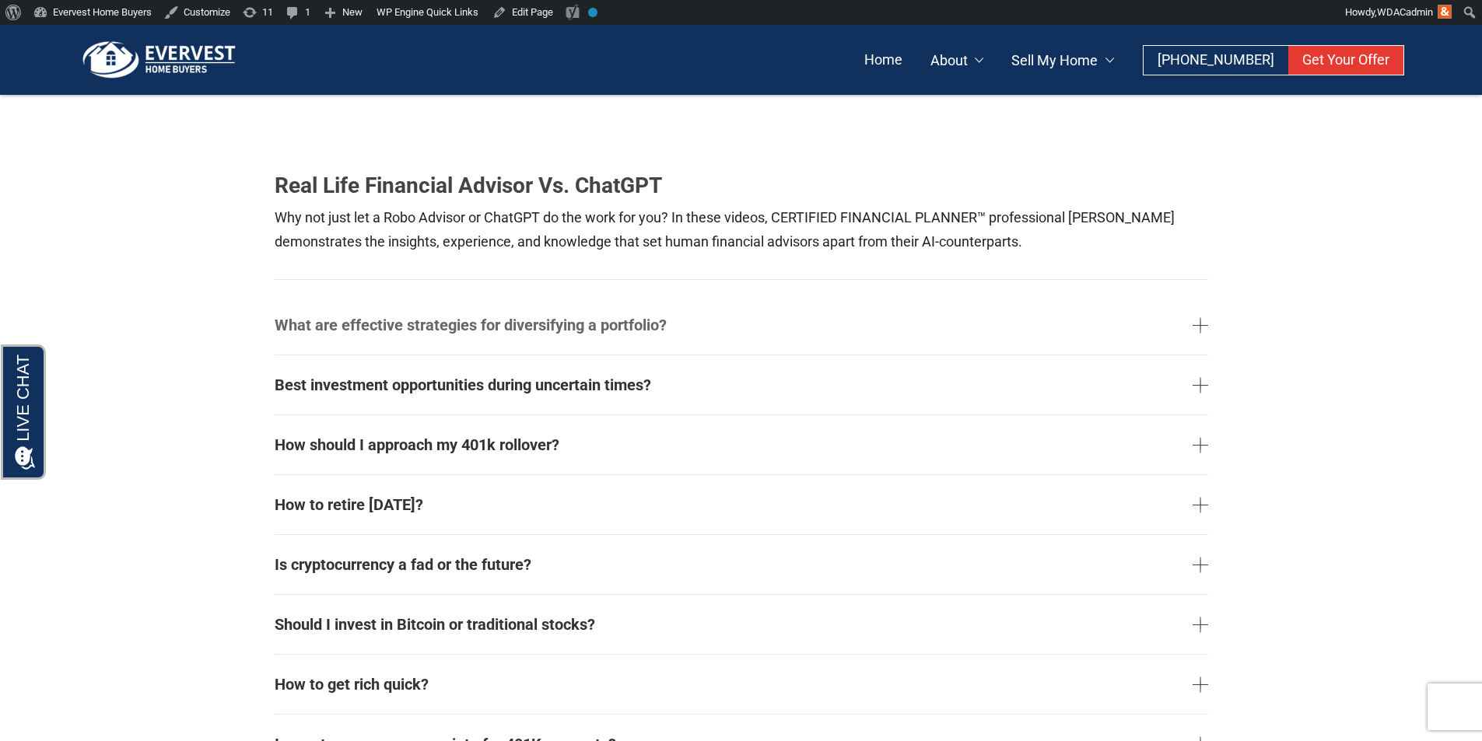
scroll to position [233, 0]
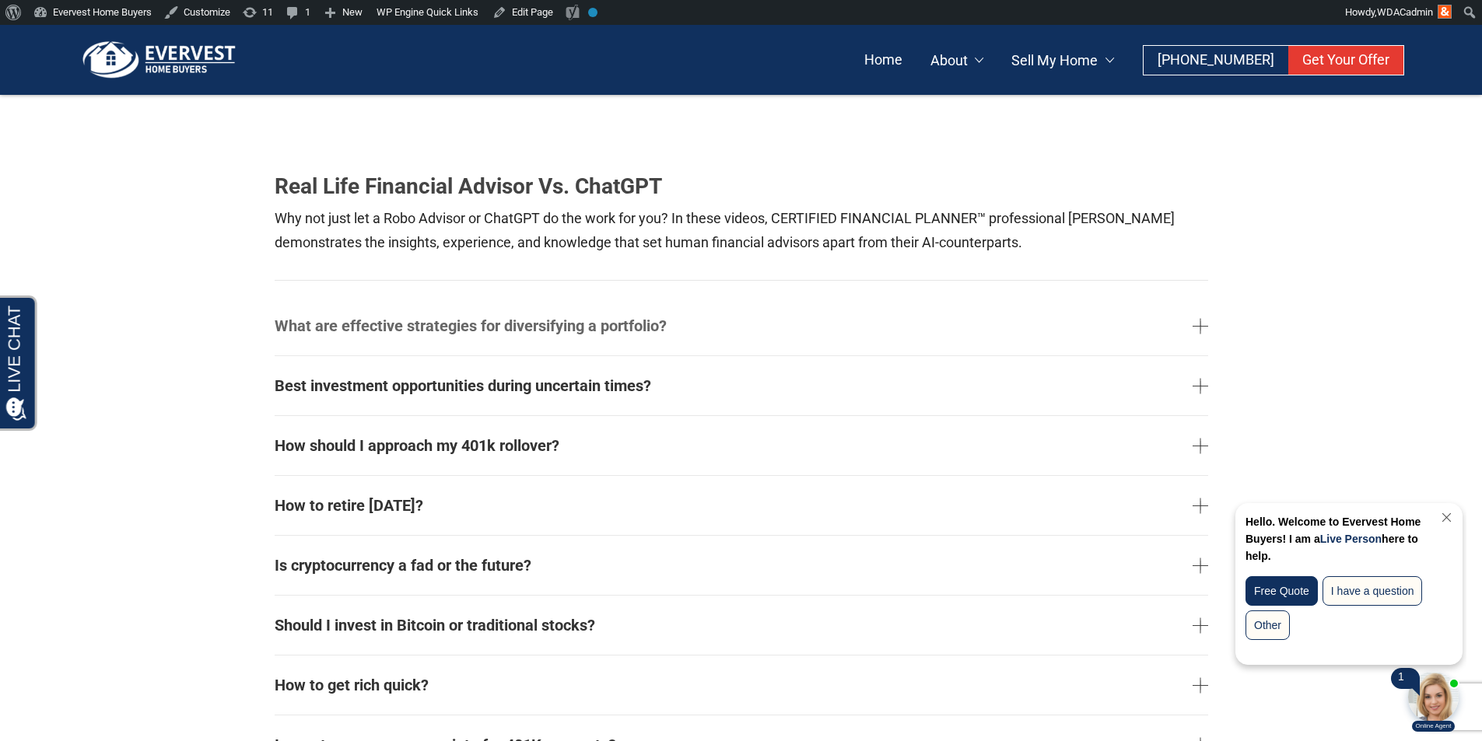
click at [468, 318] on link "What are effective strategies for diversifying a portfolio?" at bounding box center [742, 326] width 934 height 47
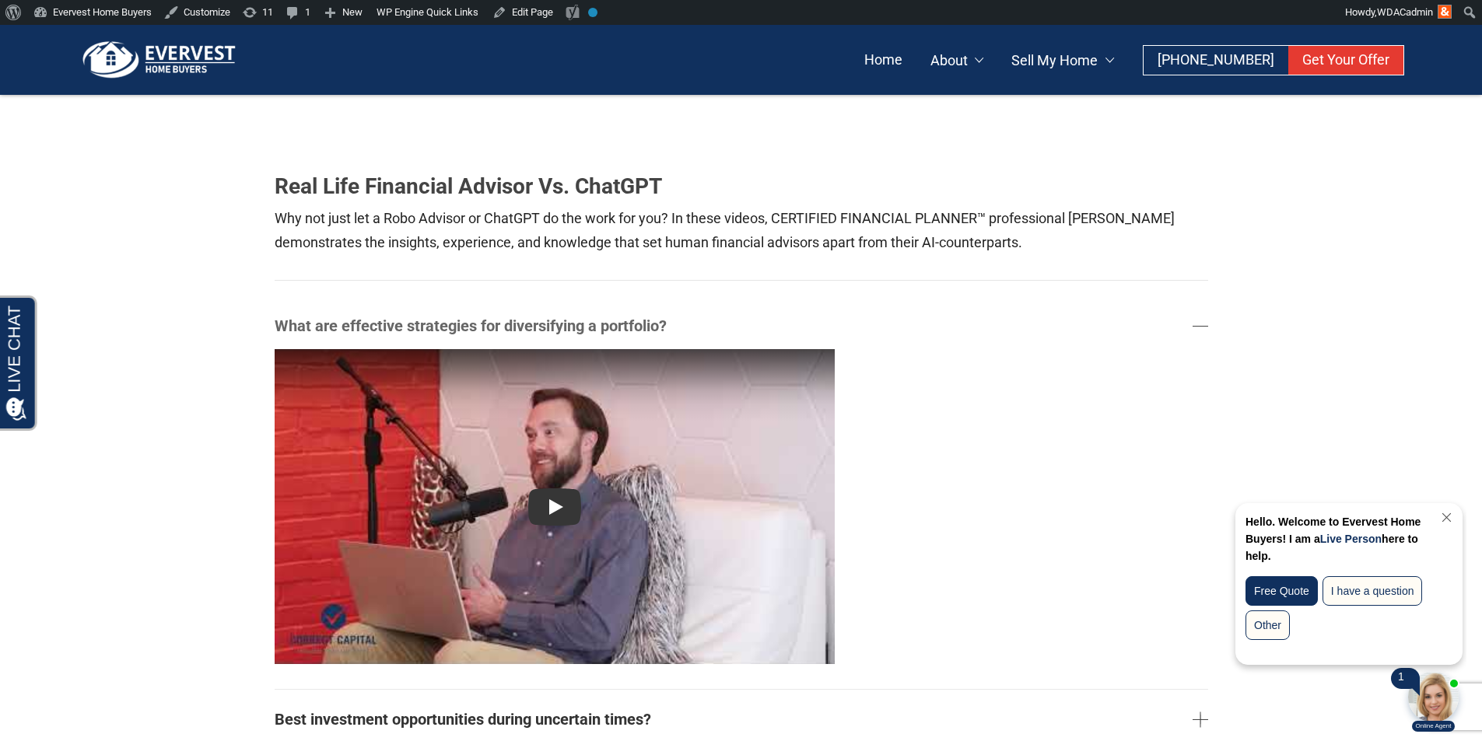
click at [468, 318] on link "What are effective strategies for diversifying a portfolio?" at bounding box center [742, 326] width 934 height 47
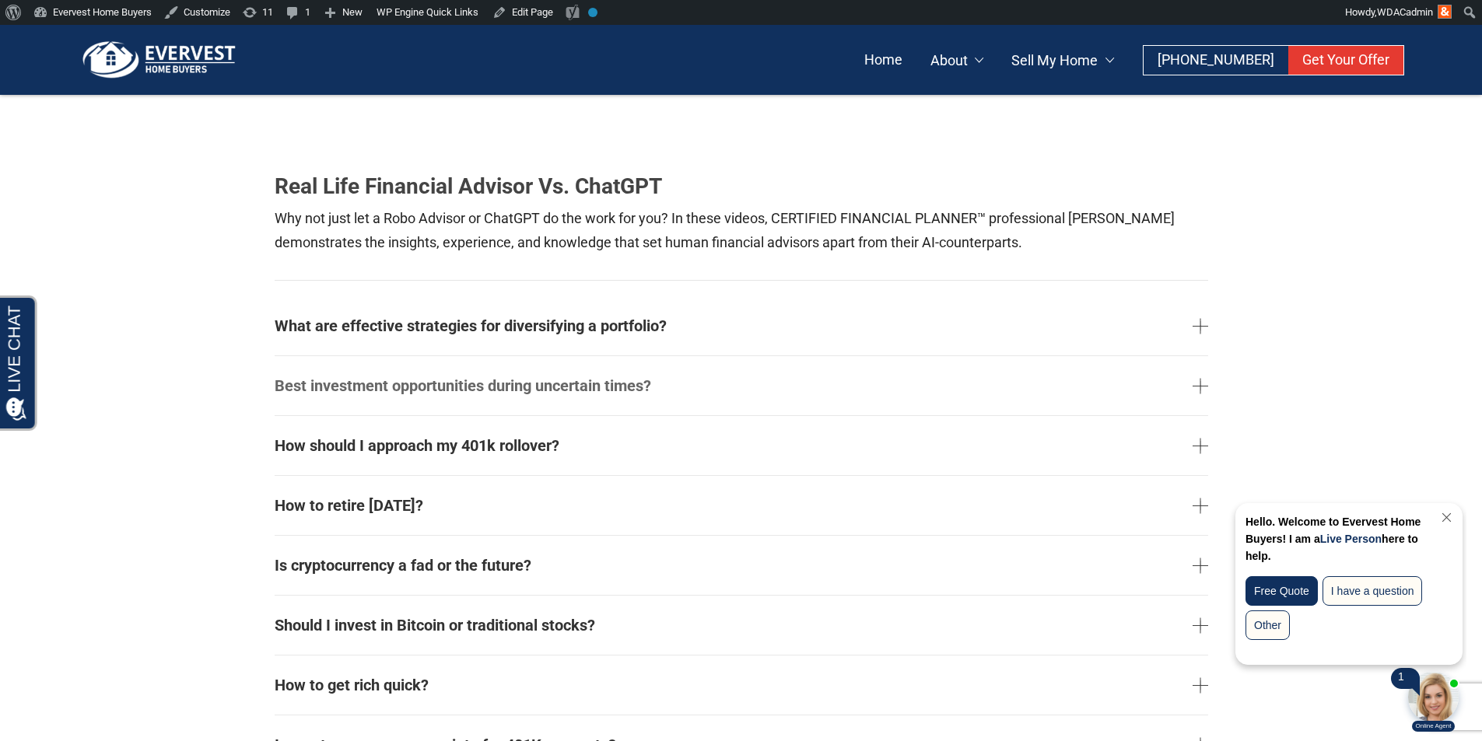
click at [471, 390] on link "Best investment opportunities during uncertain times?" at bounding box center [742, 386] width 934 height 47
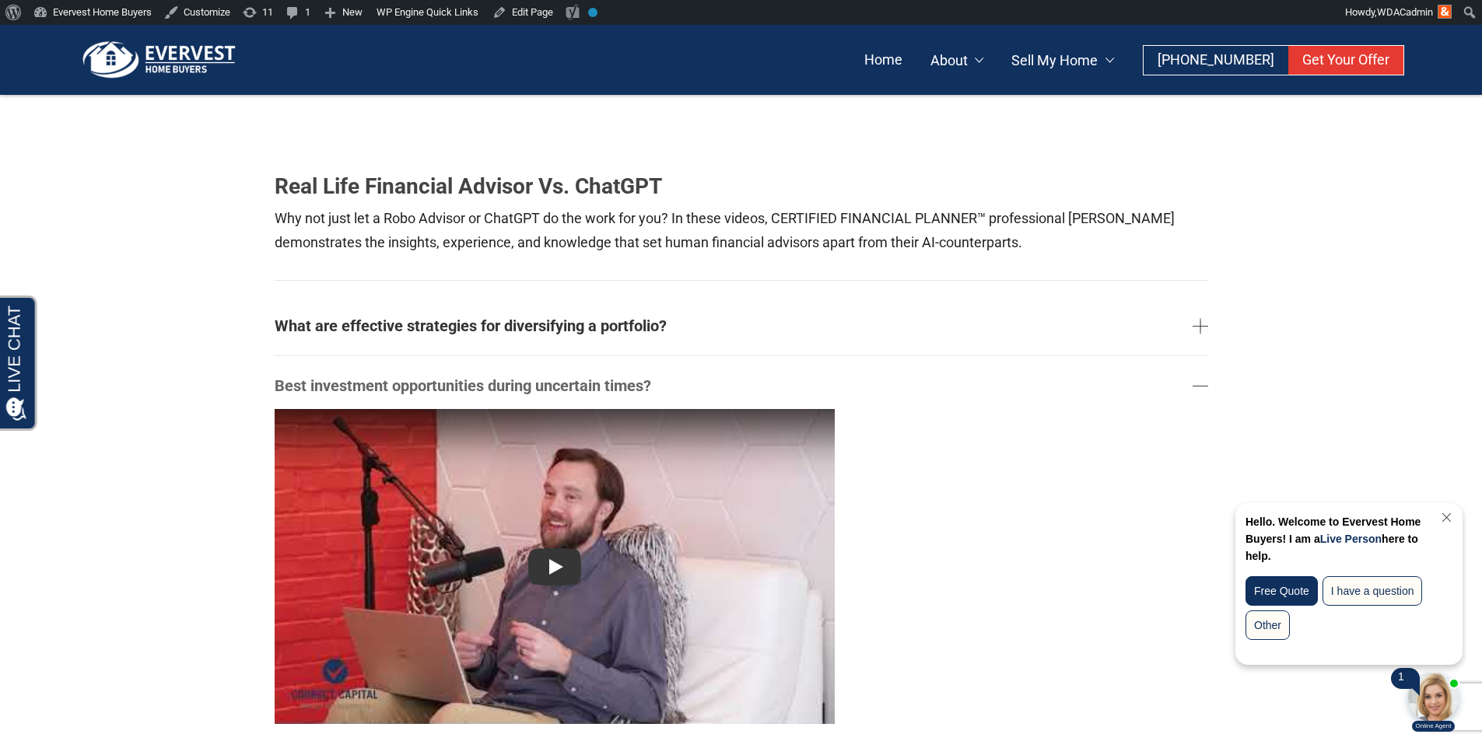
click at [471, 390] on link "Best investment opportunities during uncertain times?" at bounding box center [742, 386] width 934 height 47
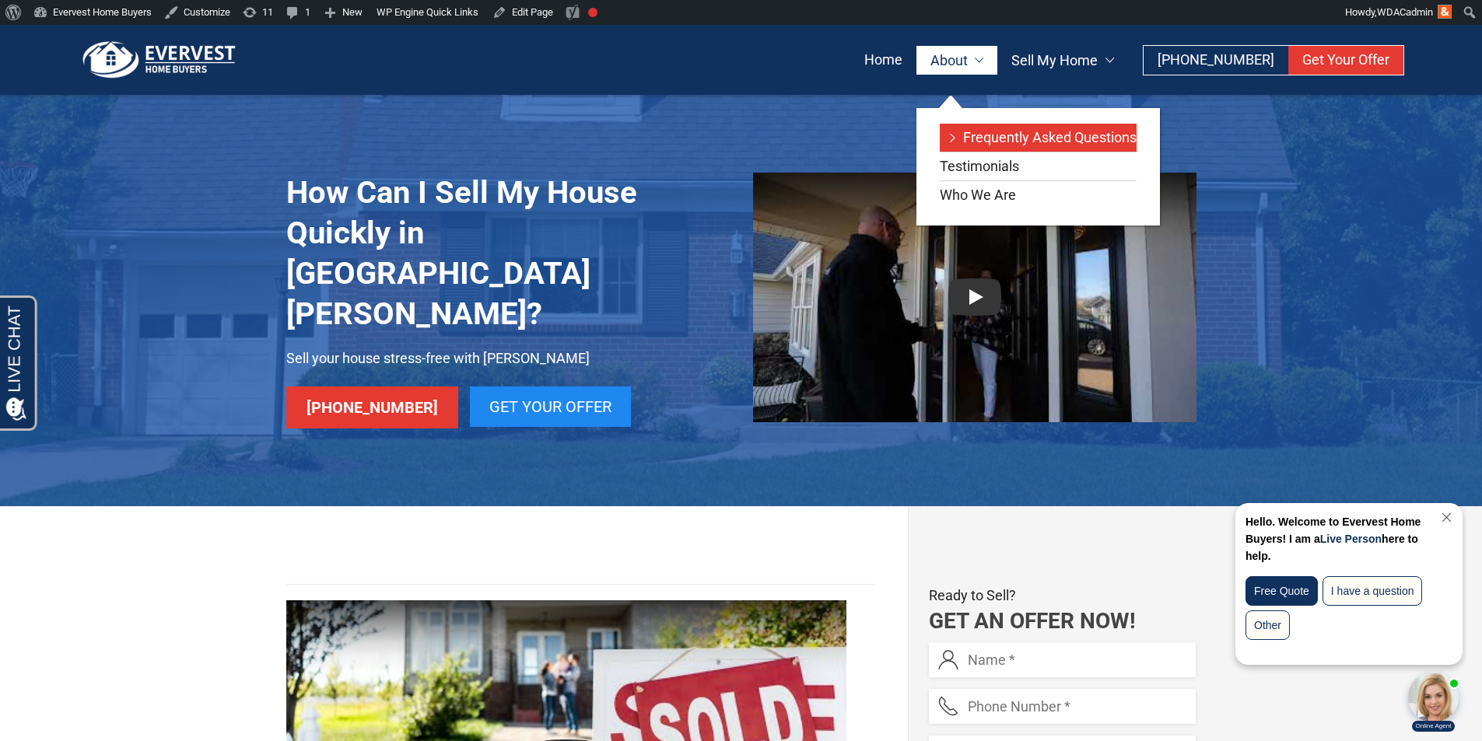
click at [971, 138] on link "Frequently Asked Questions" at bounding box center [1038, 138] width 197 height 28
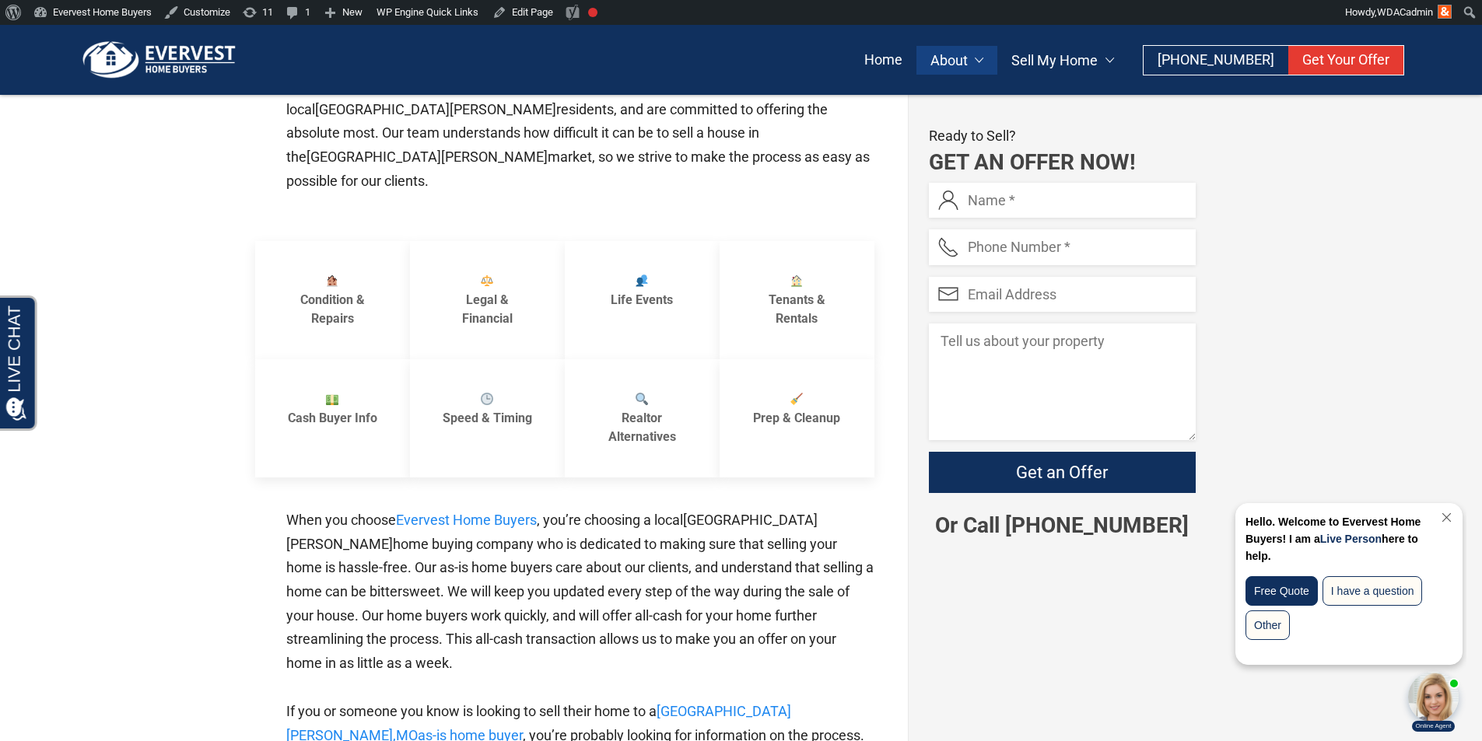
scroll to position [389, 0]
